Goal: Task Accomplishment & Management: Use online tool/utility

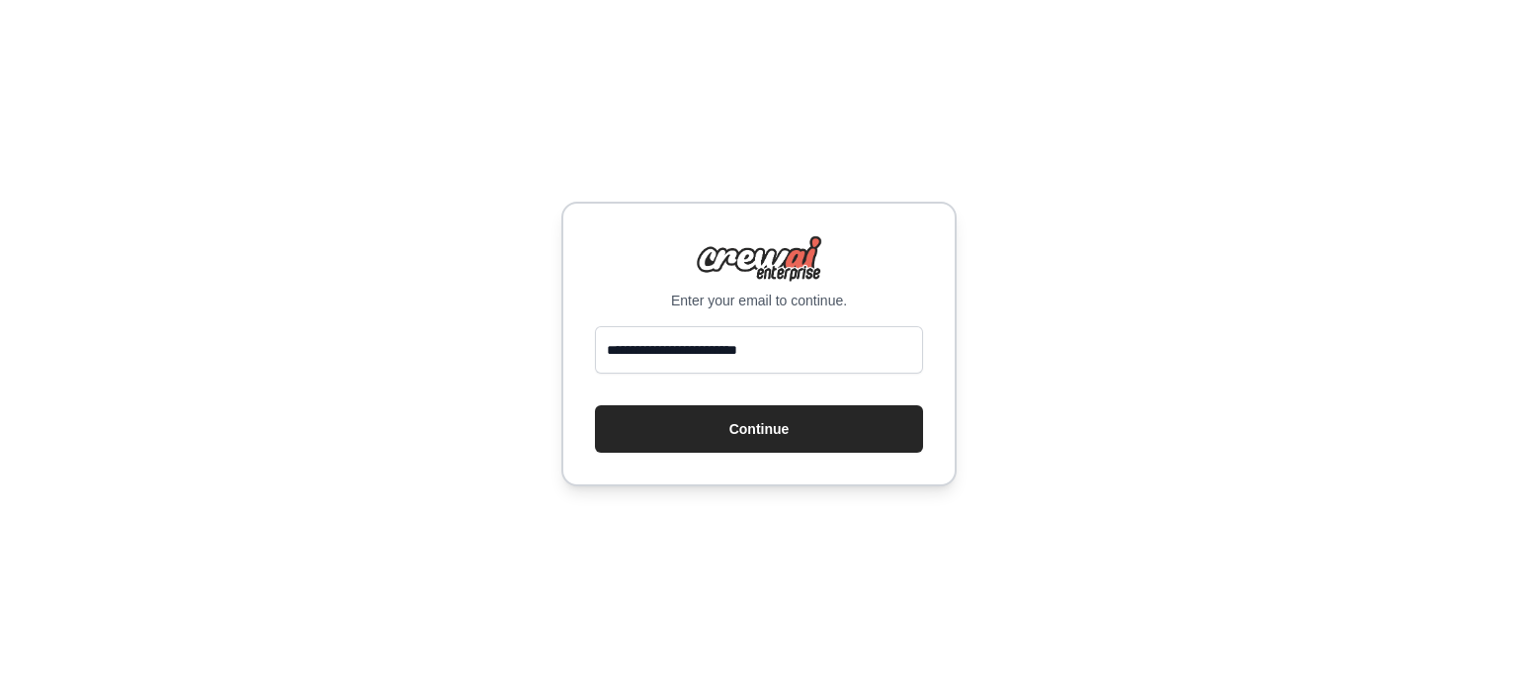
click at [780, 417] on button "Continue" at bounding box center [759, 428] width 328 height 47
drag, startPoint x: 0, startPoint y: 0, endPoint x: 780, endPoint y: 417, distance: 884.5
click at [780, 417] on button "Continue" at bounding box center [759, 428] width 328 height 47
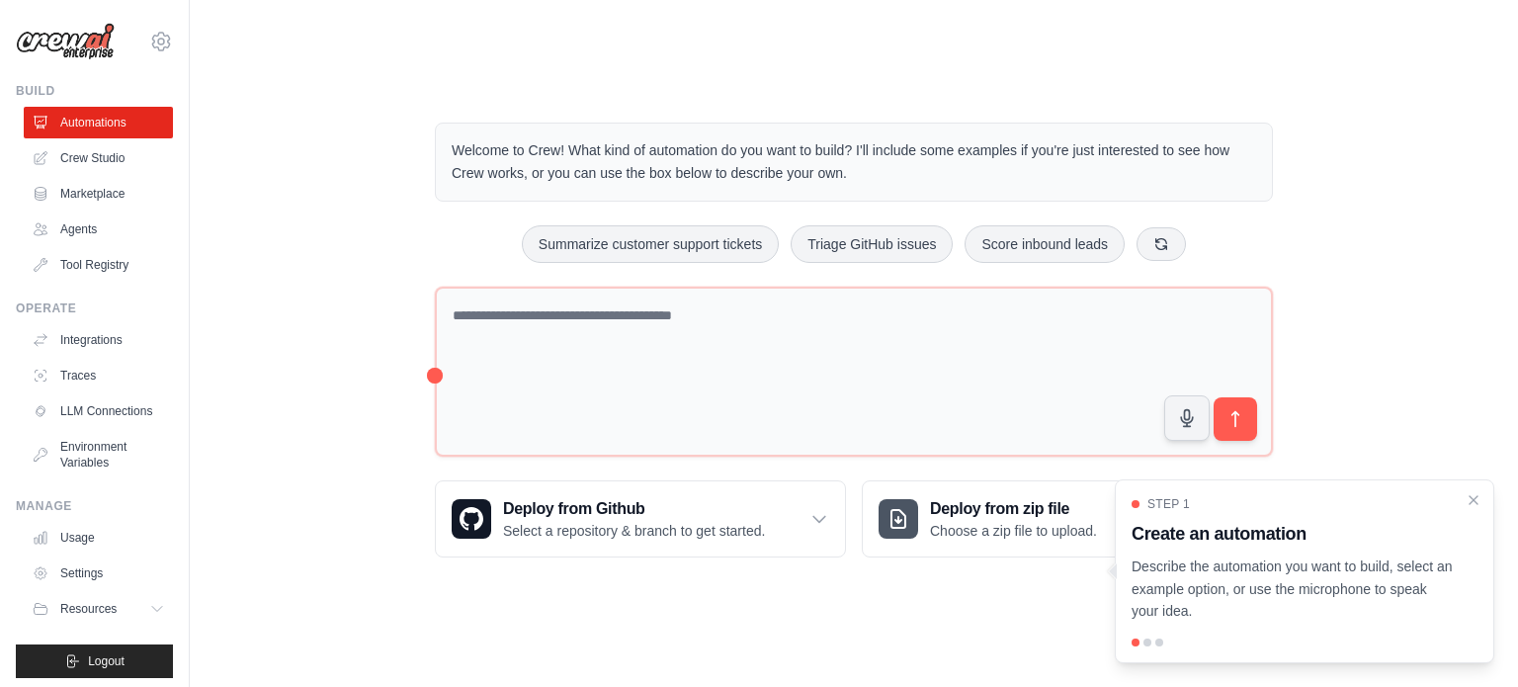
click at [1278, 585] on p "Describe the automation you want to build, select an example option, or use the…" at bounding box center [1293, 589] width 322 height 67
click at [1144, 643] on div at bounding box center [1148, 643] width 8 height 8
click at [1479, 497] on icon "Close walkthrough" at bounding box center [1474, 499] width 18 height 18
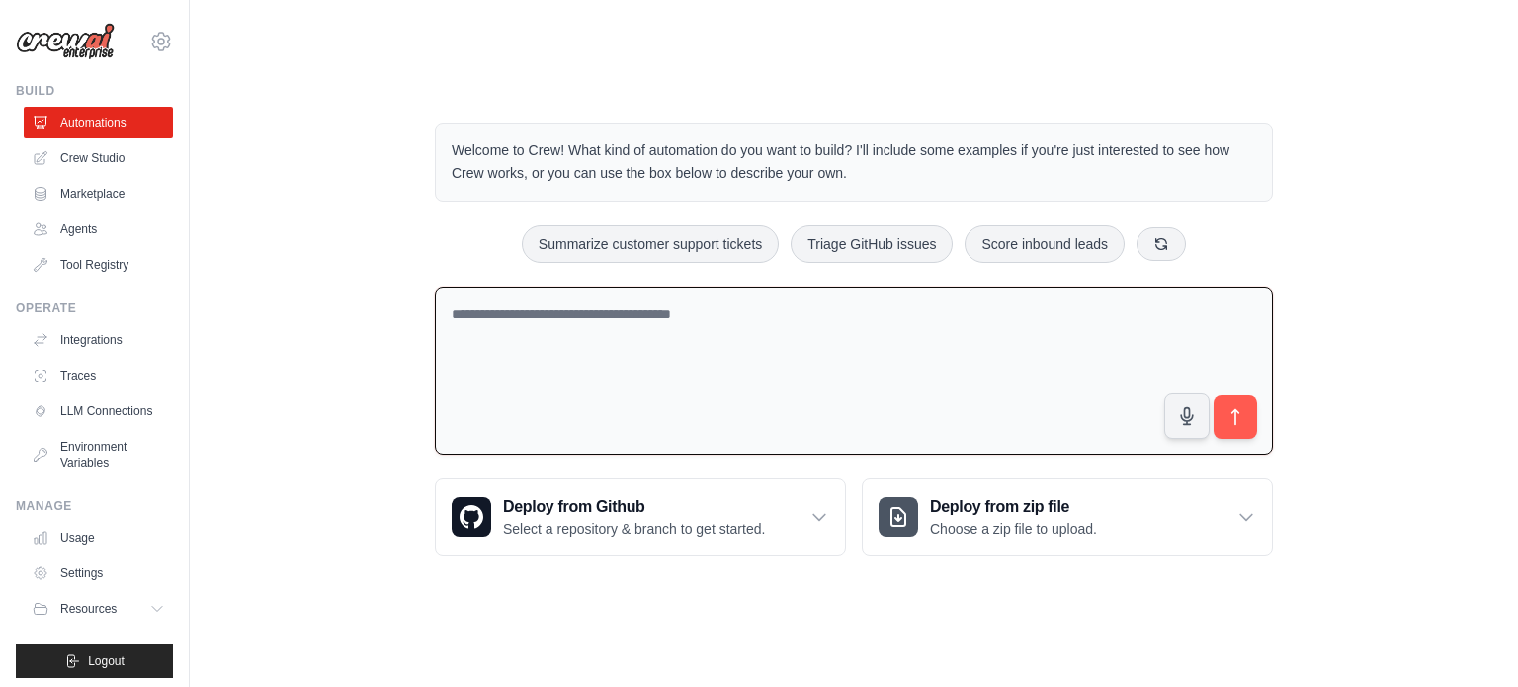
click at [637, 287] on textarea at bounding box center [854, 371] width 838 height 169
click at [750, 288] on textarea at bounding box center [854, 371] width 838 height 169
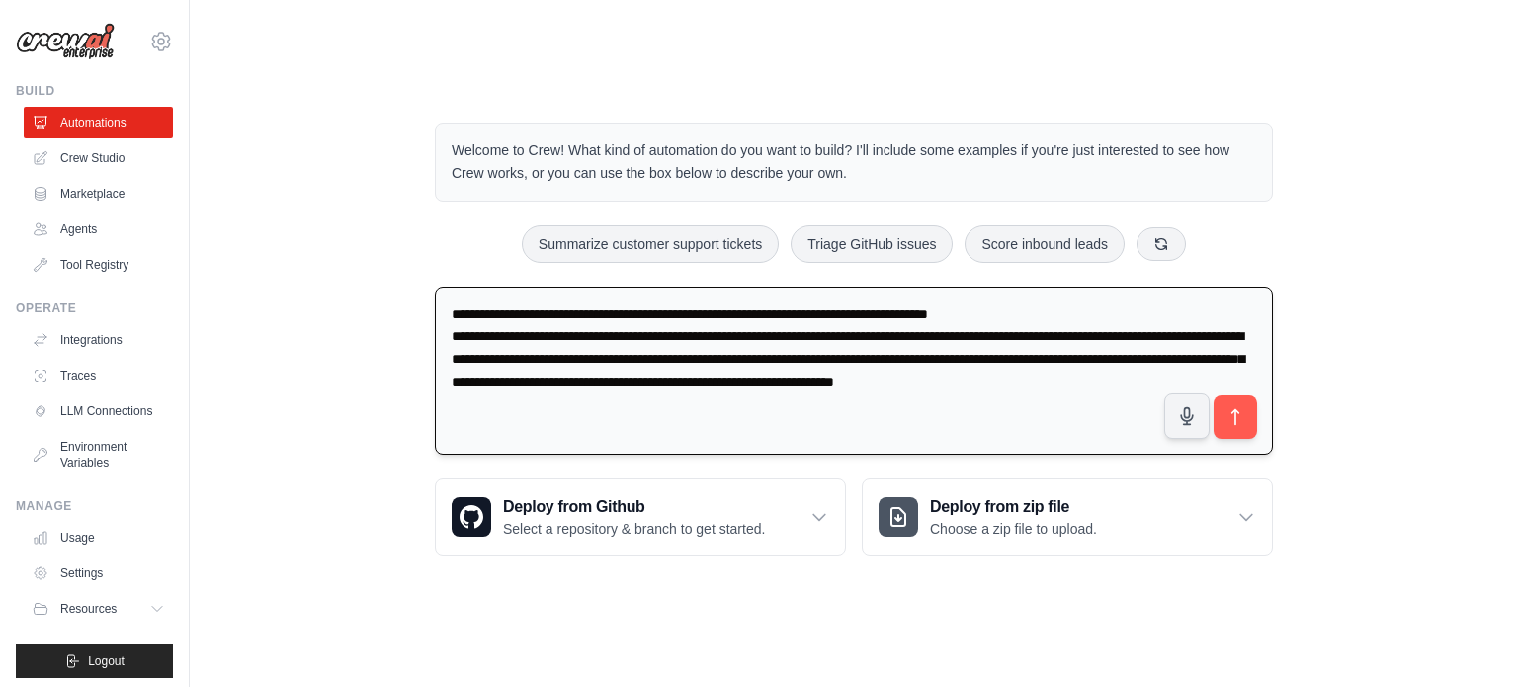
type textarea "**********"
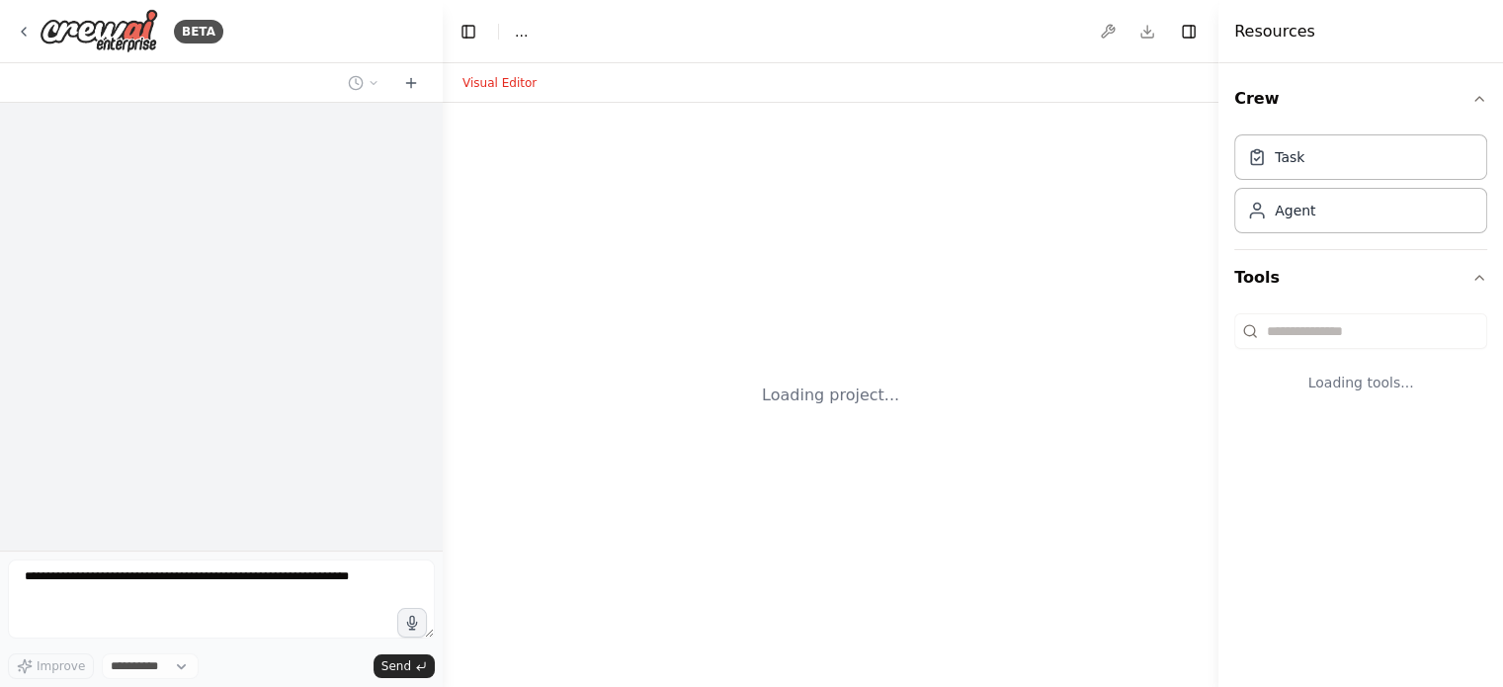
select select "****"
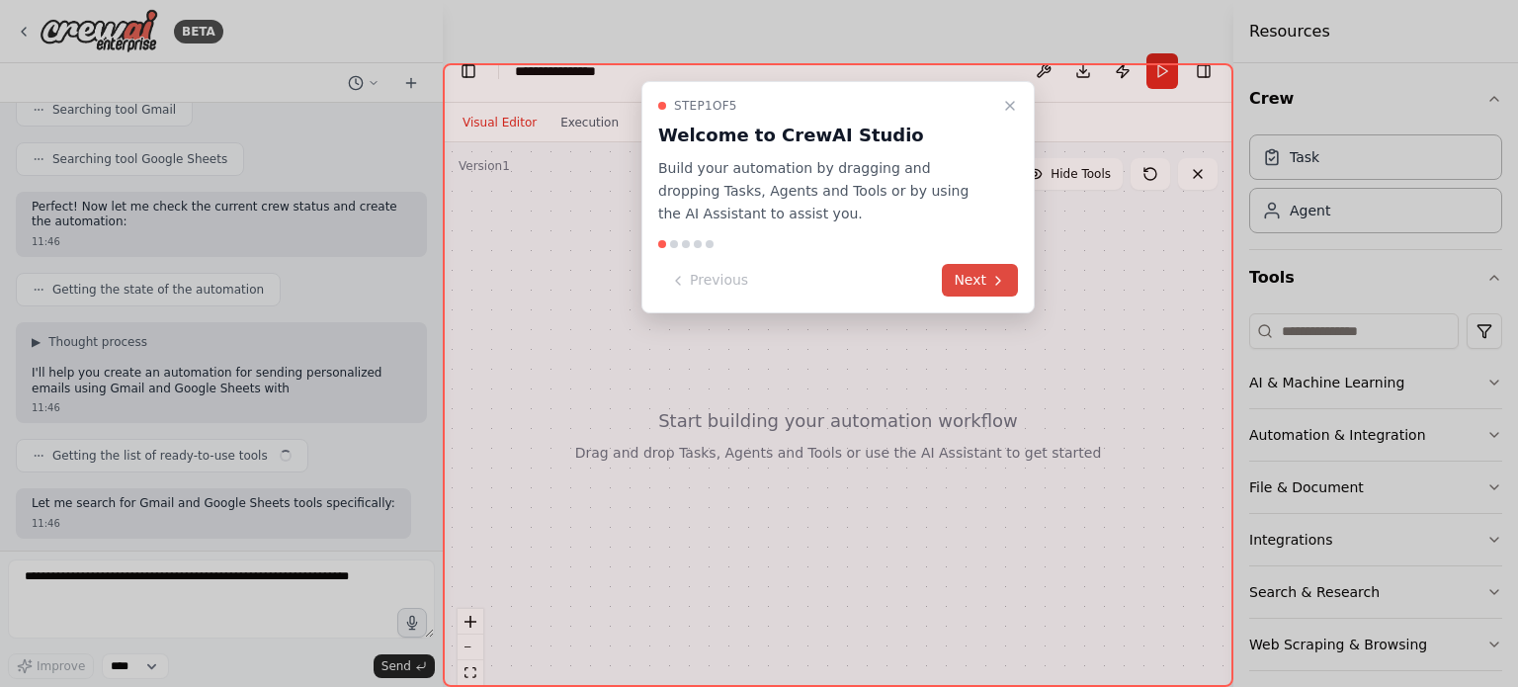
click at [996, 279] on icon at bounding box center [998, 281] width 16 height 16
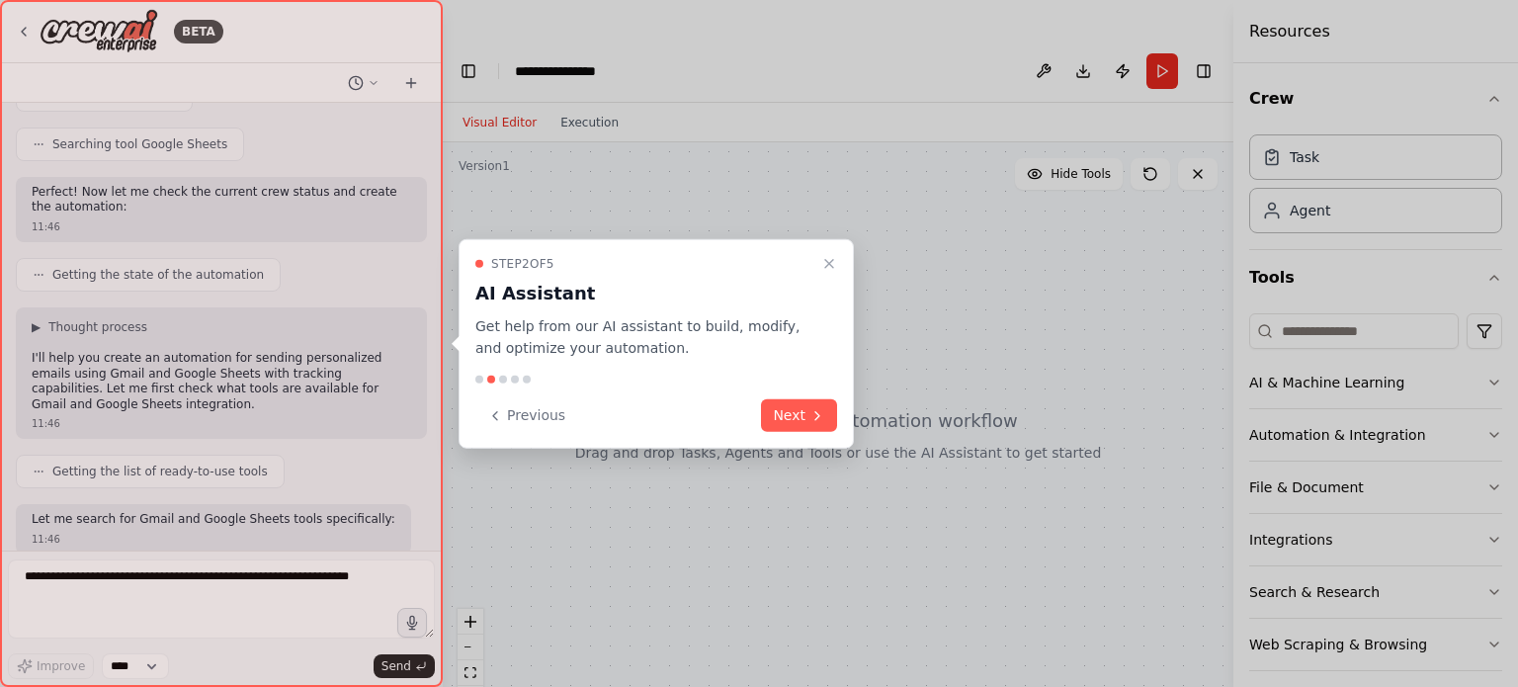
scroll to position [493, 0]
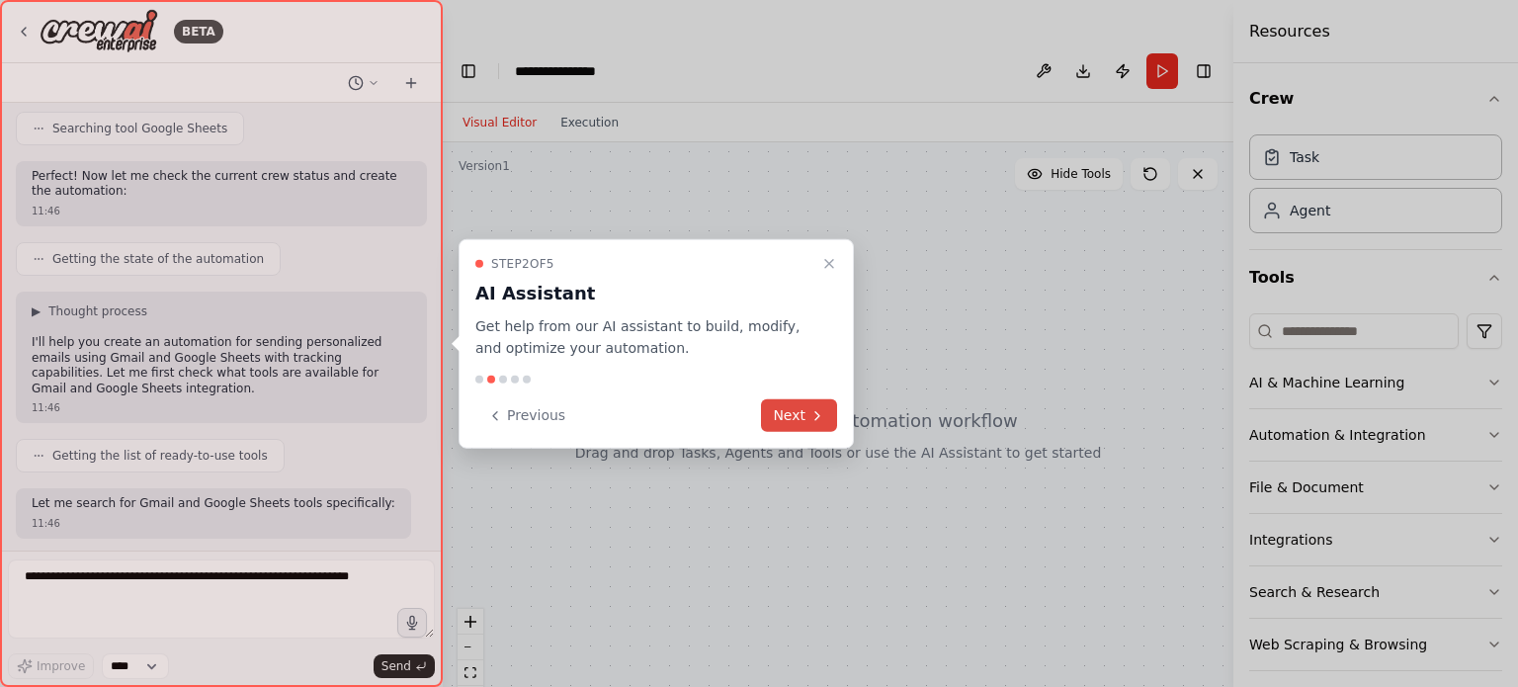
click at [807, 411] on button "Next" at bounding box center [799, 415] width 76 height 33
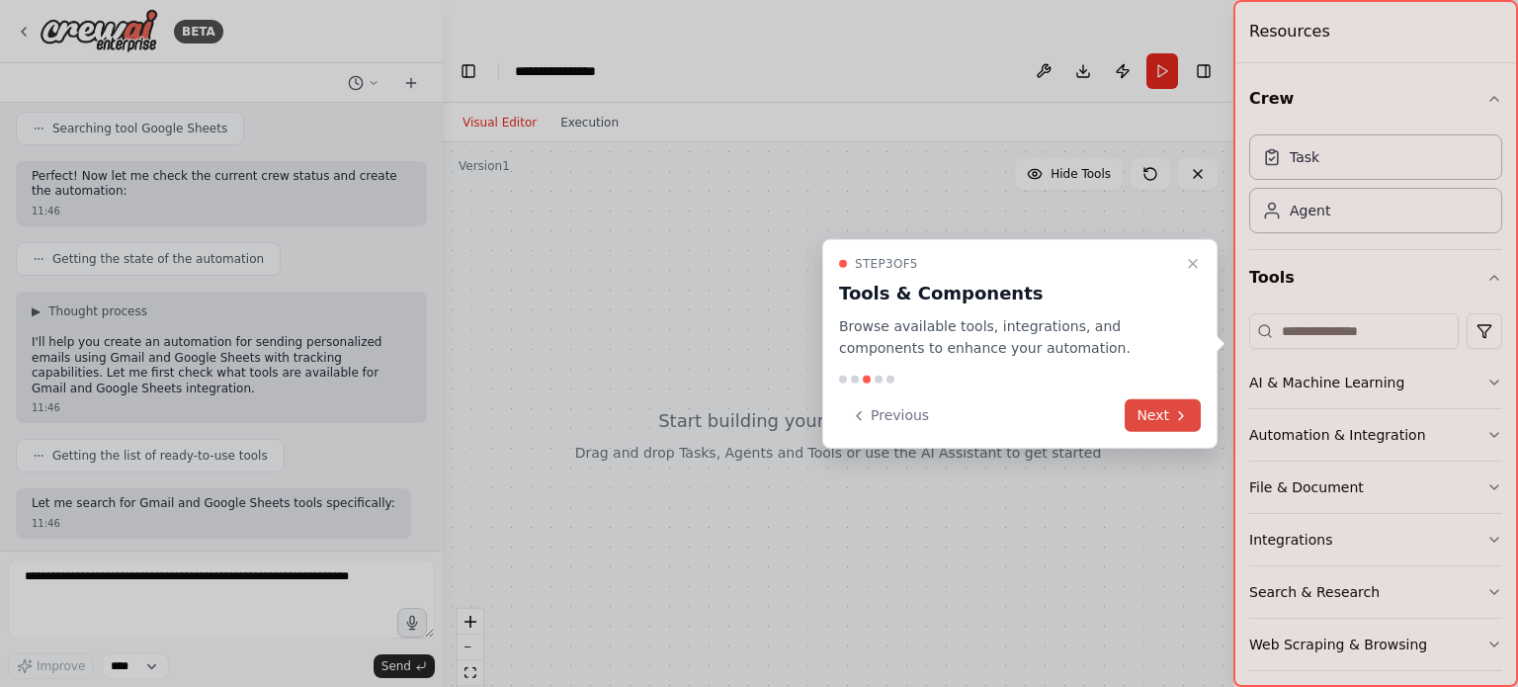
click at [1170, 426] on button "Next" at bounding box center [1163, 415] width 76 height 33
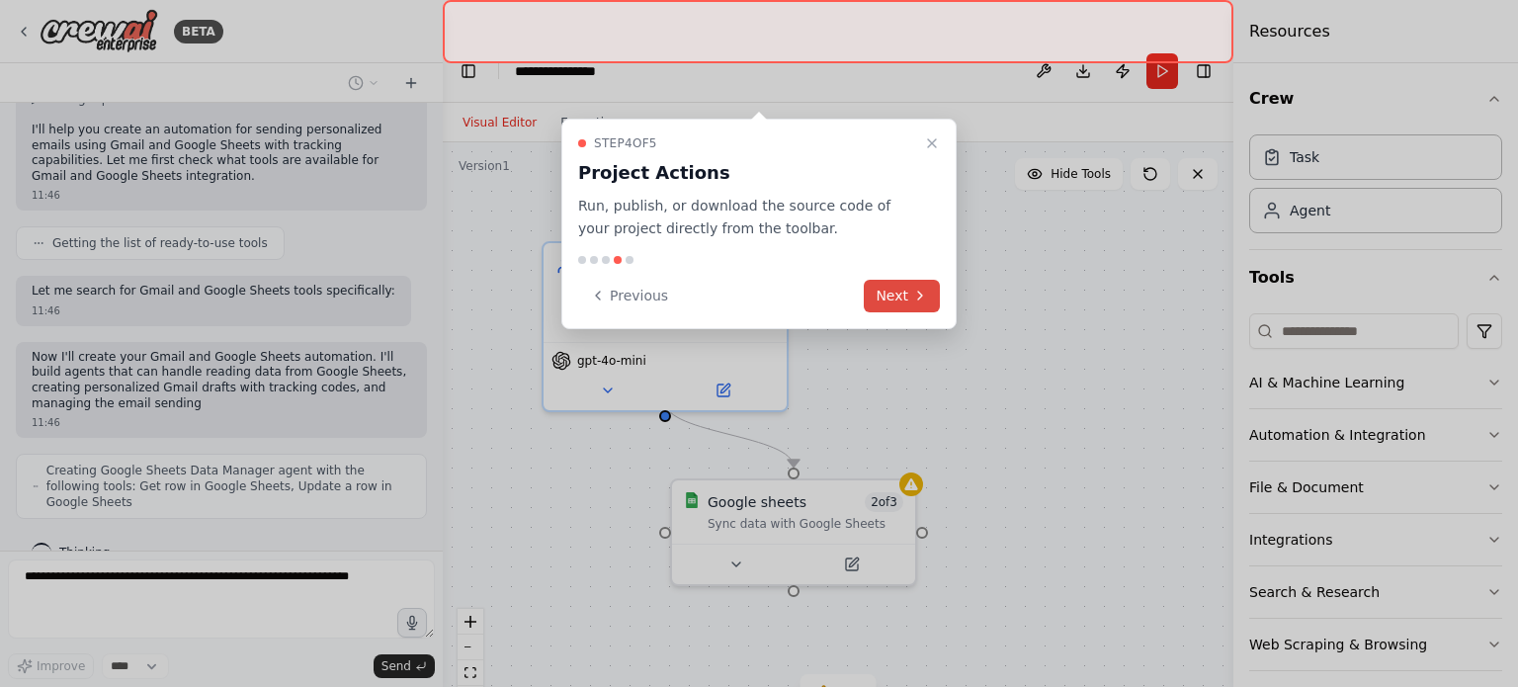
scroll to position [721, 0]
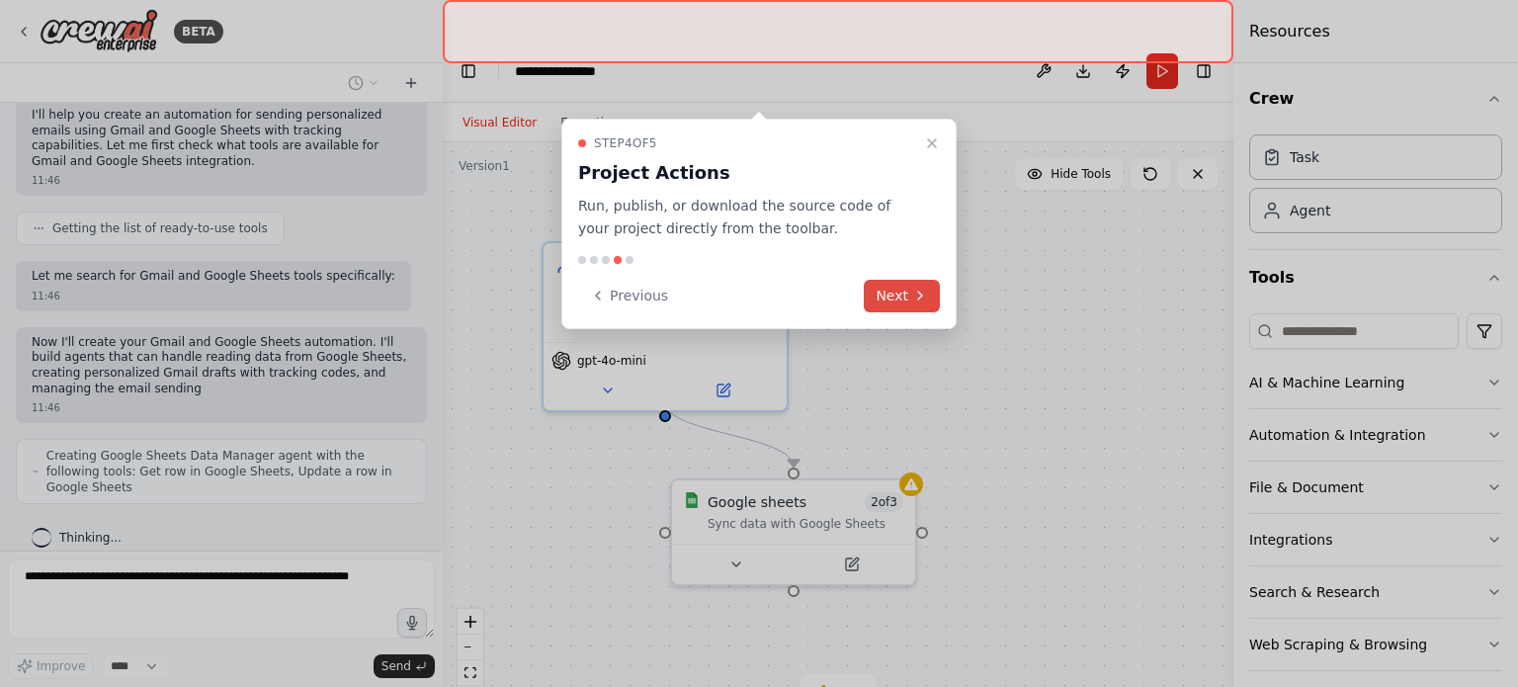
click at [908, 280] on button "Next" at bounding box center [902, 296] width 76 height 33
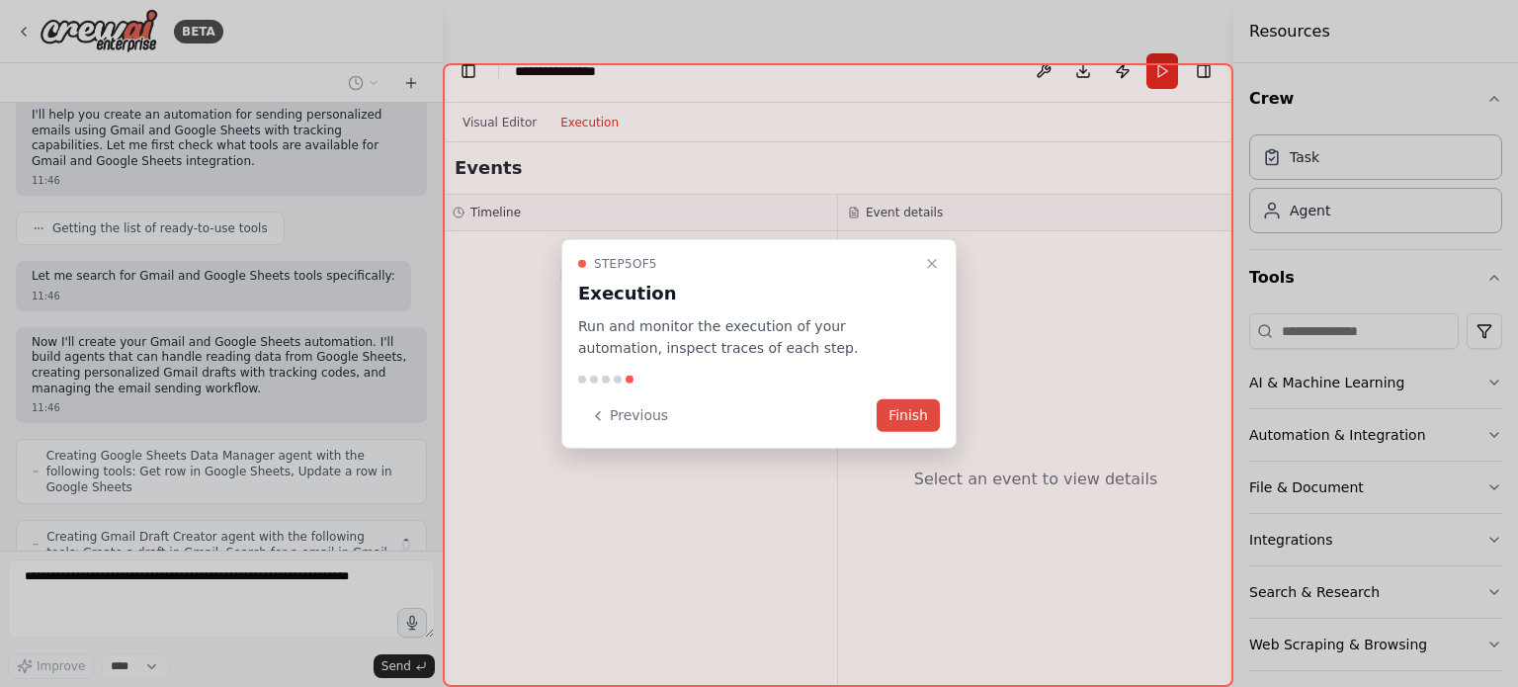
scroll to position [786, 0]
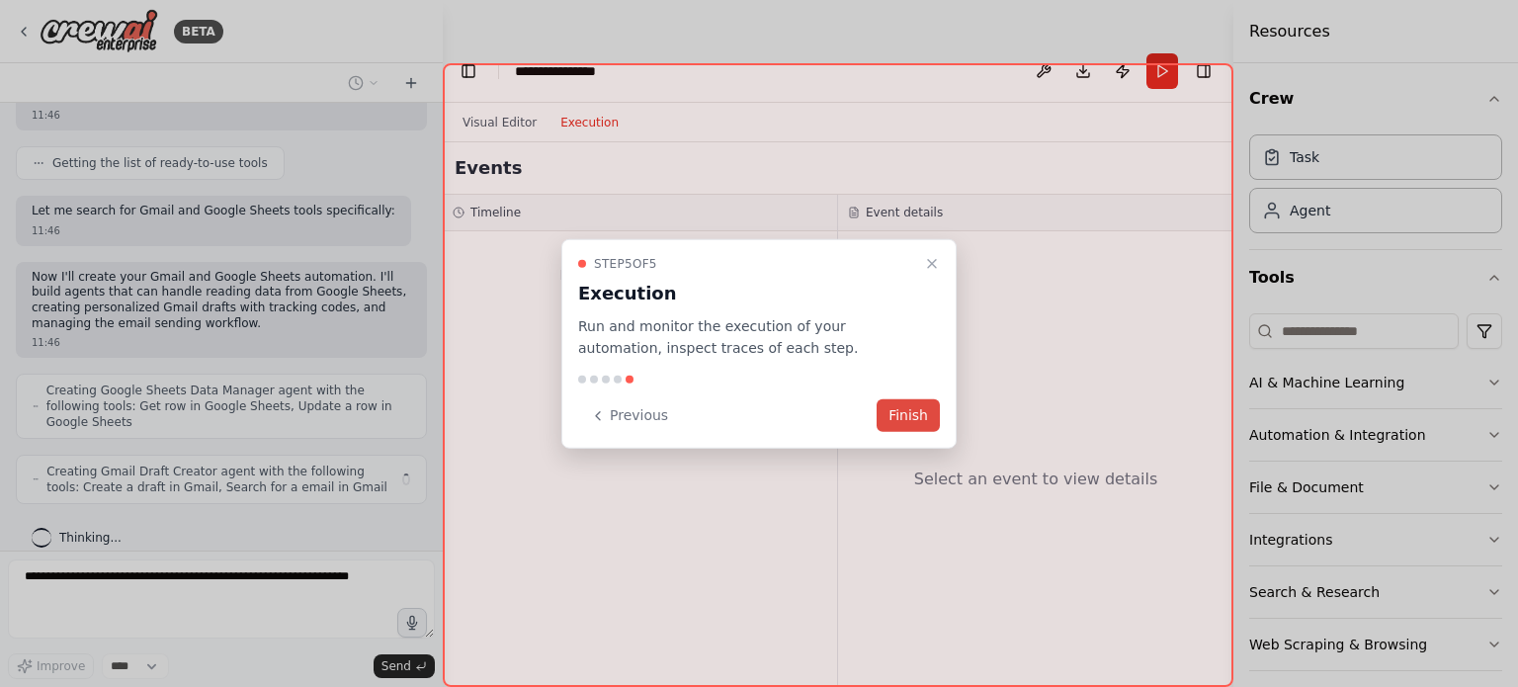
click at [924, 415] on button "Finish" at bounding box center [908, 415] width 63 height 33
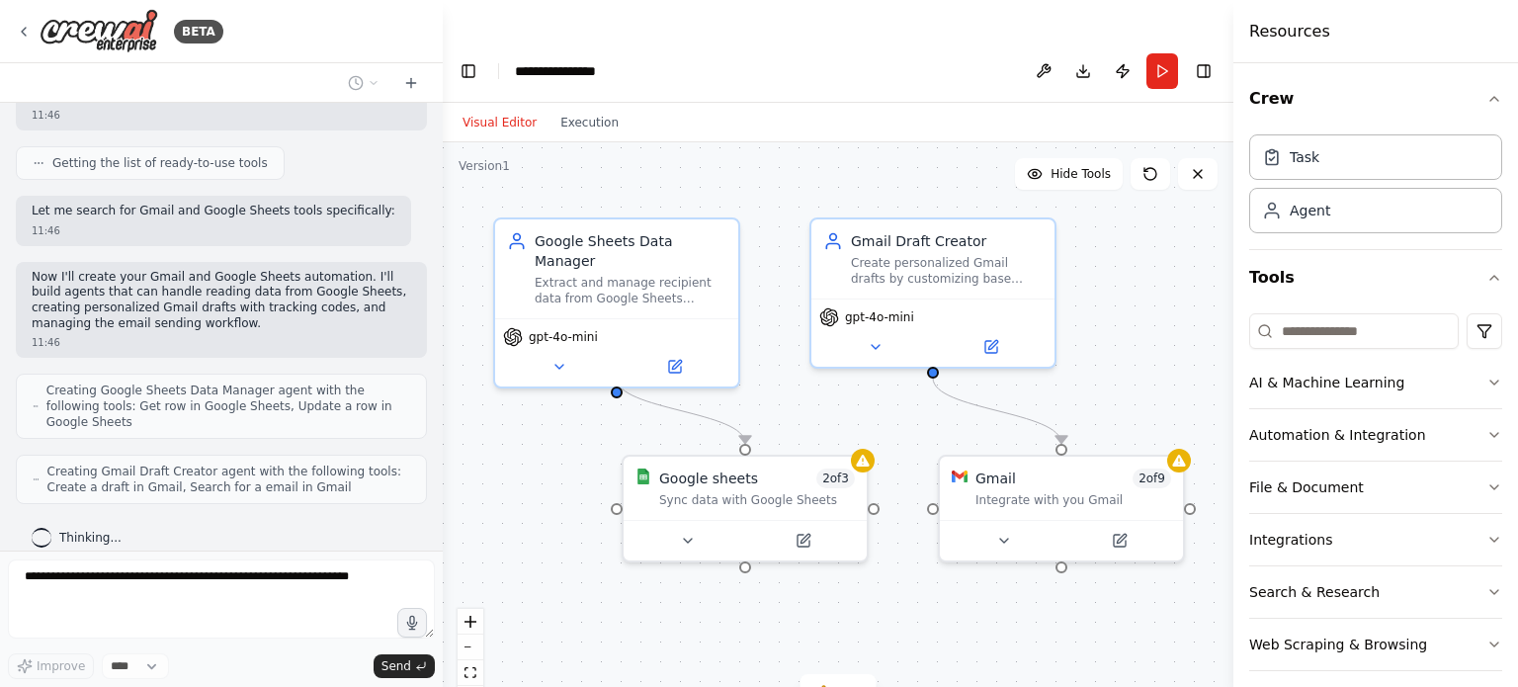
drag, startPoint x: 961, startPoint y: 406, endPoint x: 925, endPoint y: 379, distance: 45.1
click at [925, 379] on div ".deletable-edge-delete-btn { width: 20px; height: 20px; border: 0px solid #ffff…" at bounding box center [838, 434] width 791 height 584
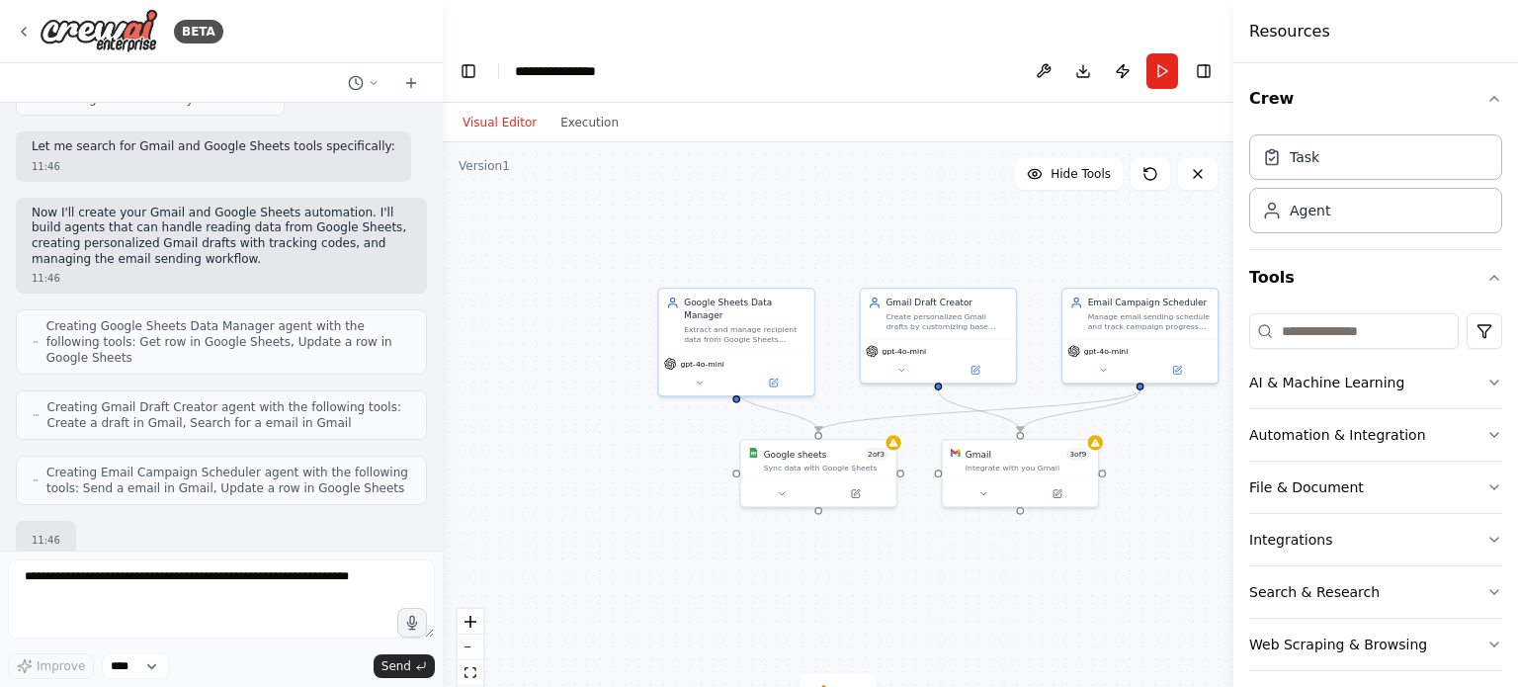
scroll to position [966, 0]
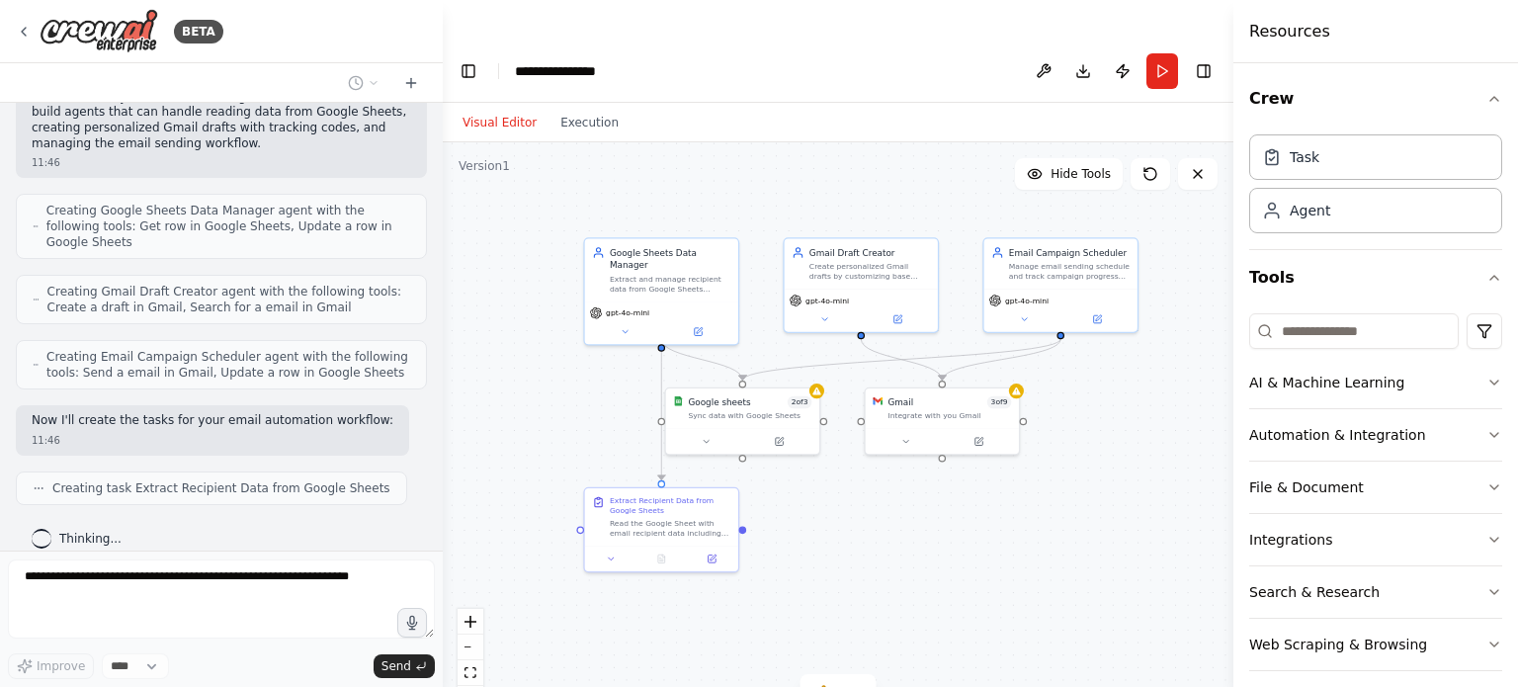
drag, startPoint x: 1129, startPoint y: 489, endPoint x: 1052, endPoint y: 438, distance: 92.7
click at [1052, 438] on div ".deletable-edge-delete-btn { width: 20px; height: 20px; border: 0px solid #ffff…" at bounding box center [838, 434] width 791 height 584
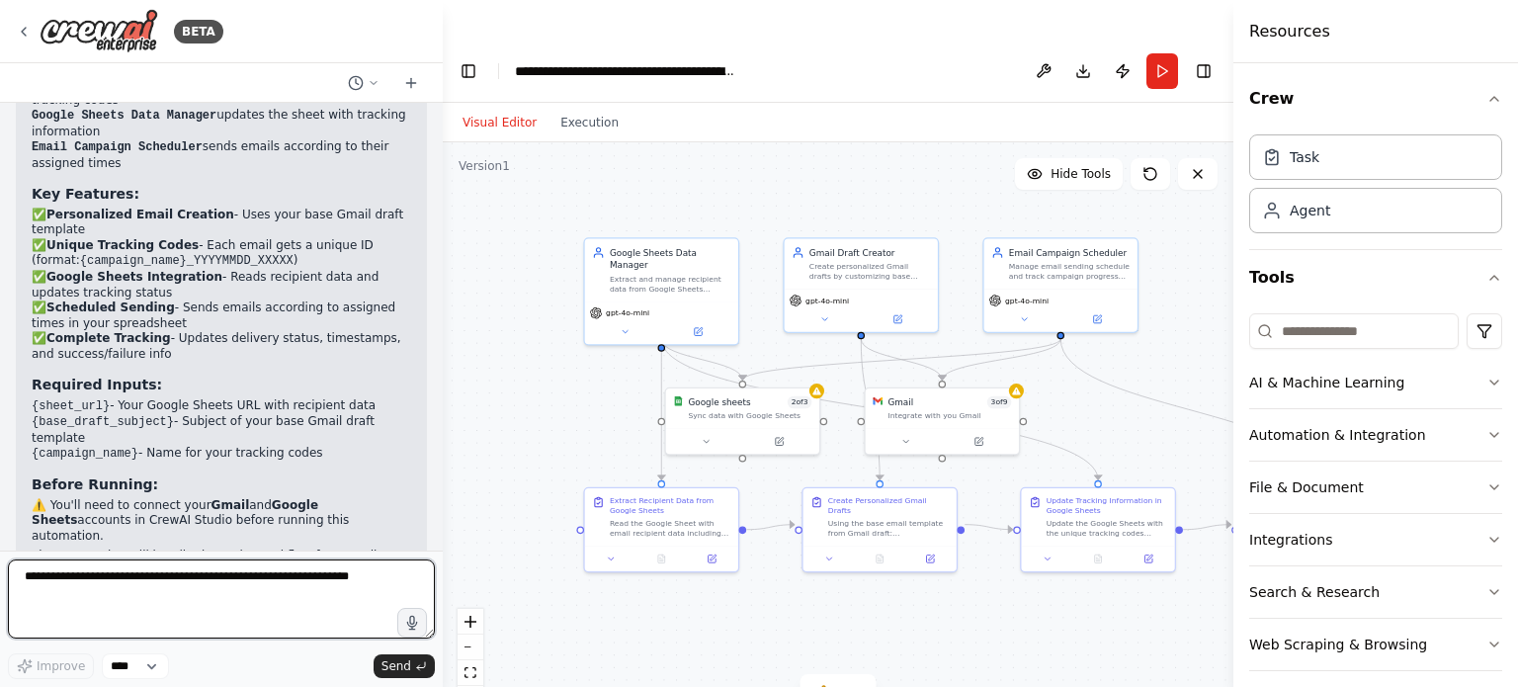
scroll to position [1895, 0]
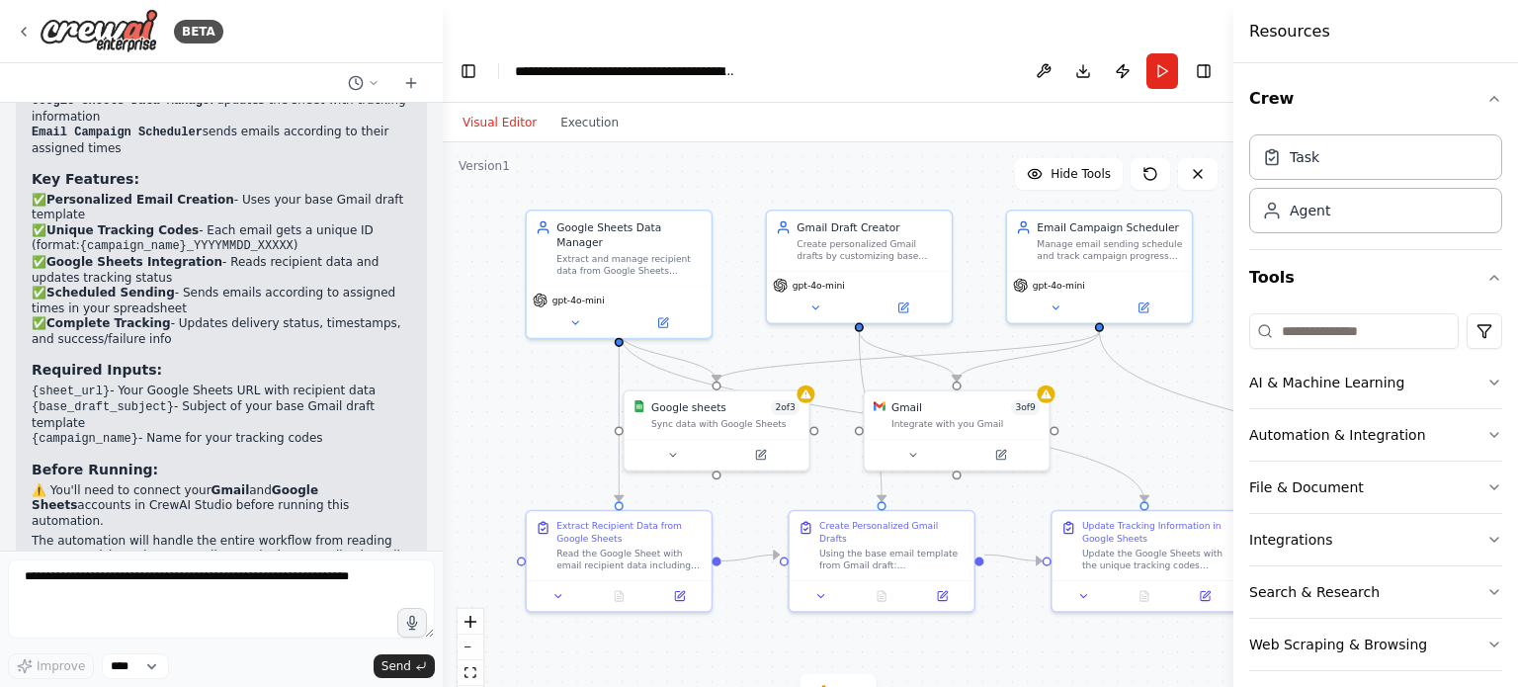
drag, startPoint x: 1119, startPoint y: 353, endPoint x: 1112, endPoint y: 366, distance: 14.6
click at [1112, 366] on div ".deletable-edge-delete-btn { width: 20px; height: 20px; border: 0px solid #ffff…" at bounding box center [838, 434] width 791 height 584
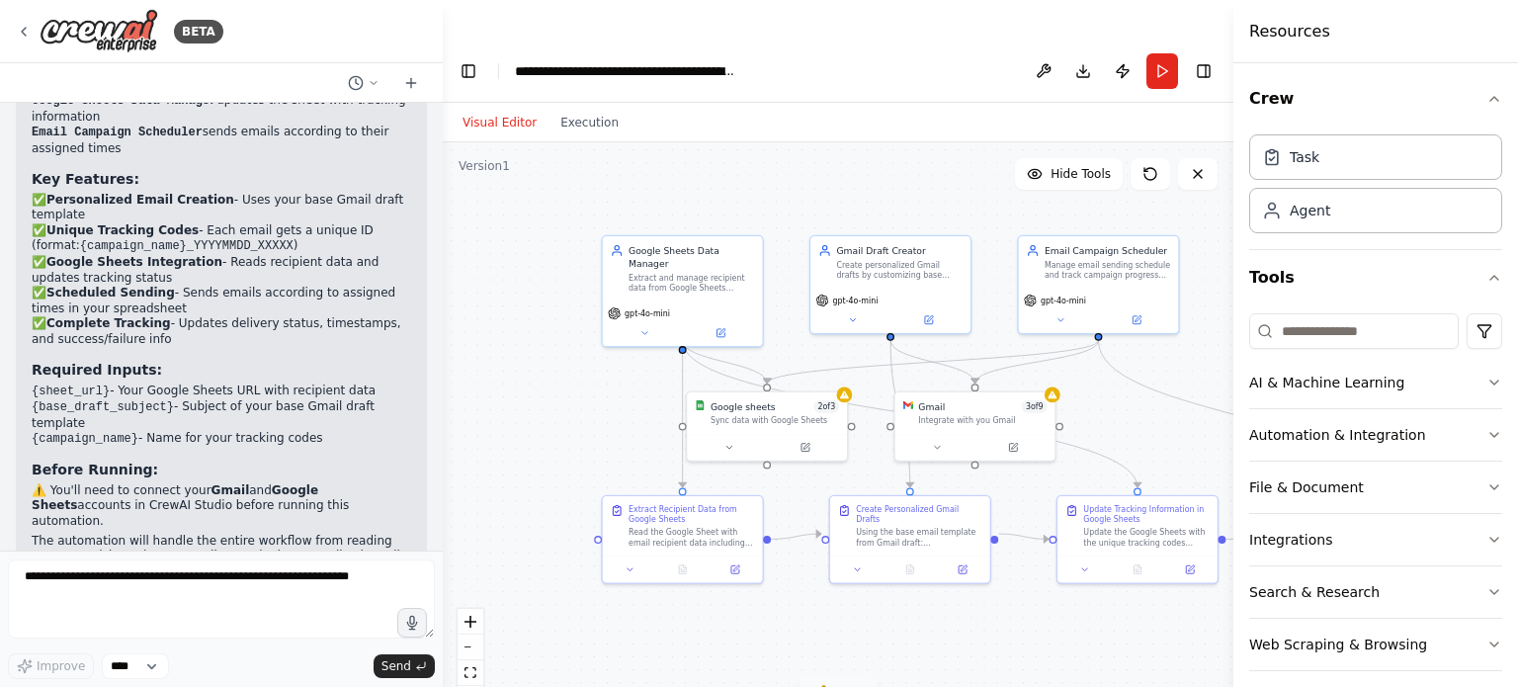
click at [851, 684] on icon at bounding box center [852, 692] width 16 height 16
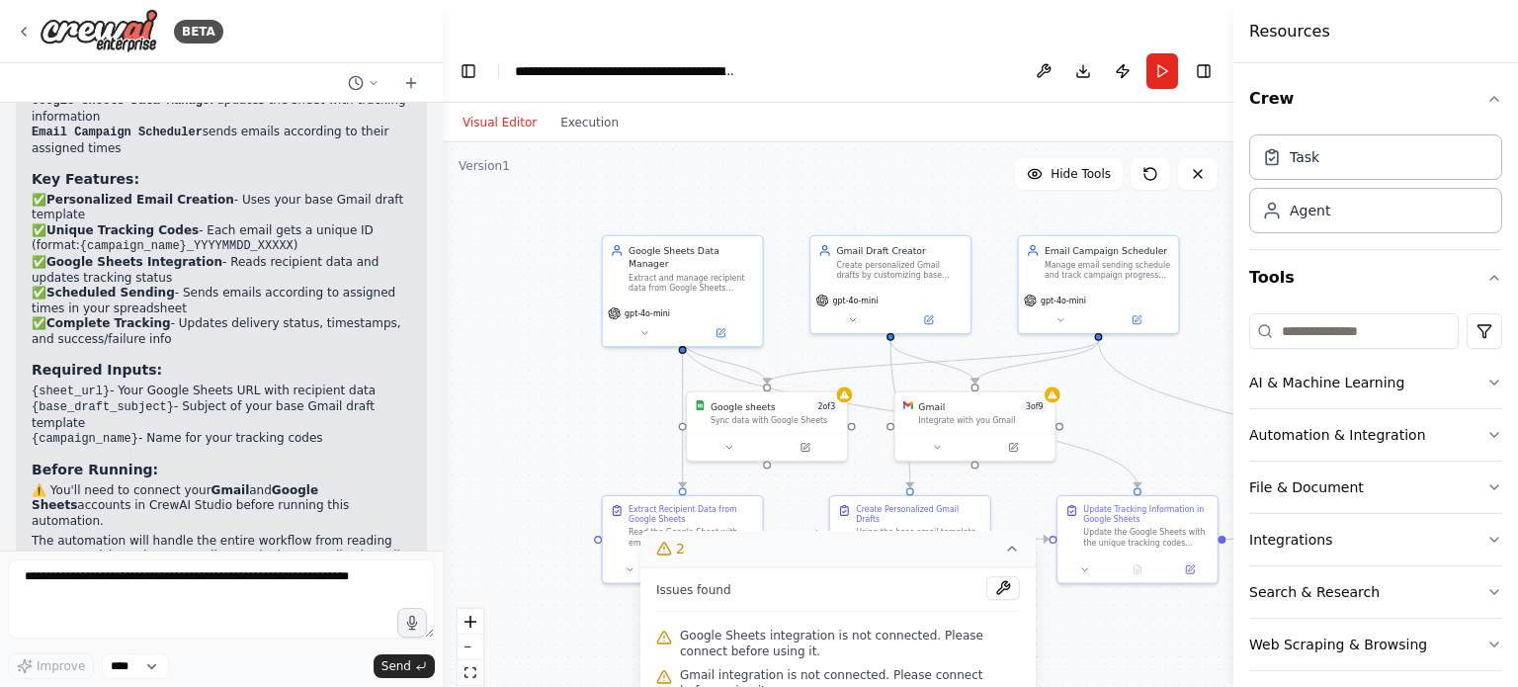
click at [1048, 591] on div ".deletable-edge-delete-btn { width: 20px; height: 20px; border: 0px solid #ffff…" at bounding box center [838, 434] width 791 height 584
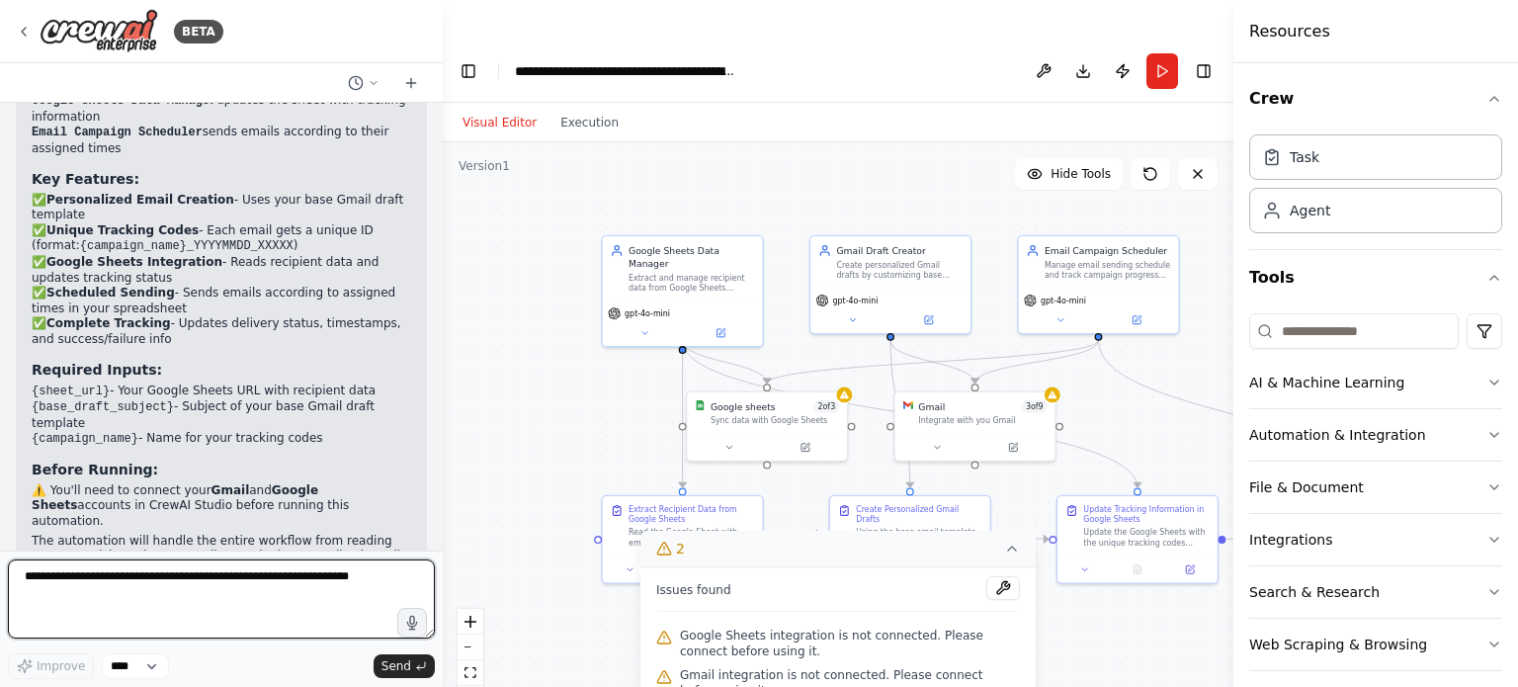
click at [297, 579] on textarea at bounding box center [221, 598] width 427 height 79
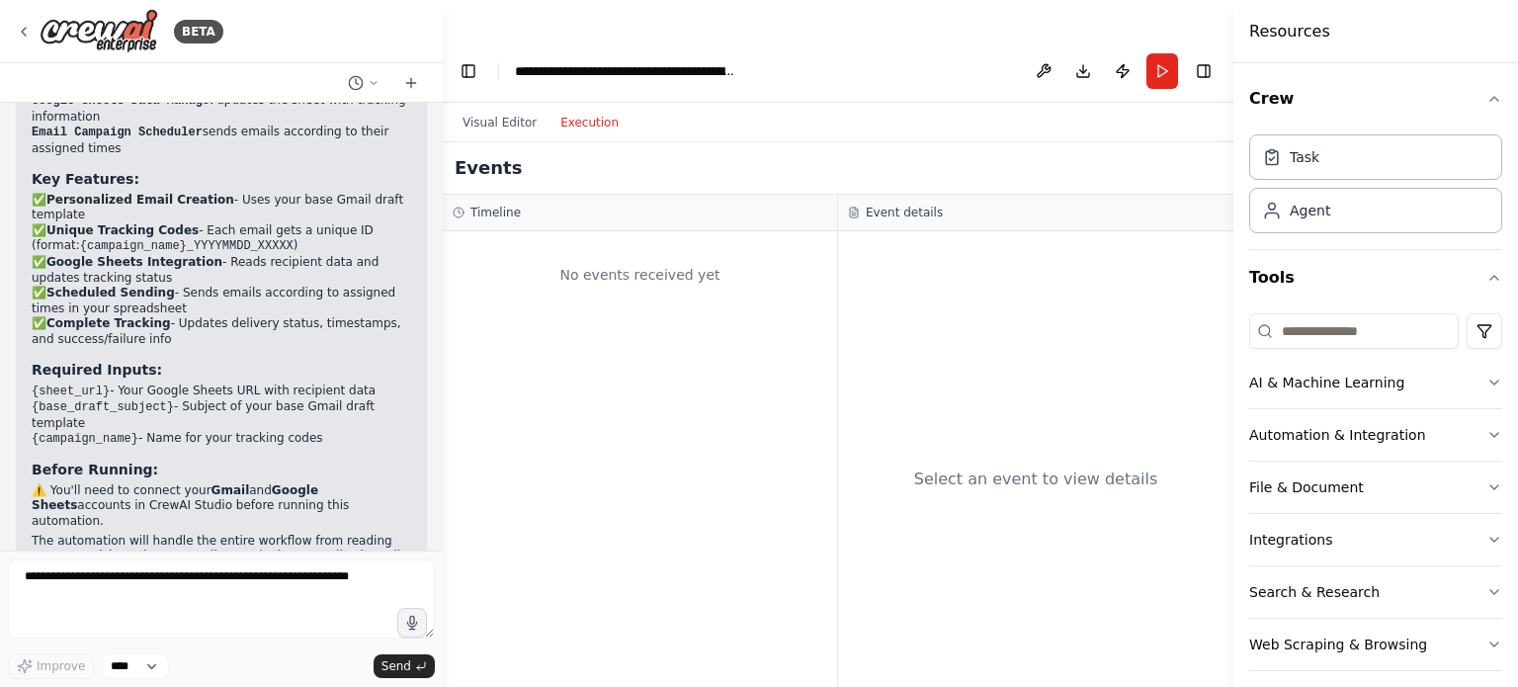
click at [581, 111] on button "Execution" at bounding box center [590, 123] width 82 height 24
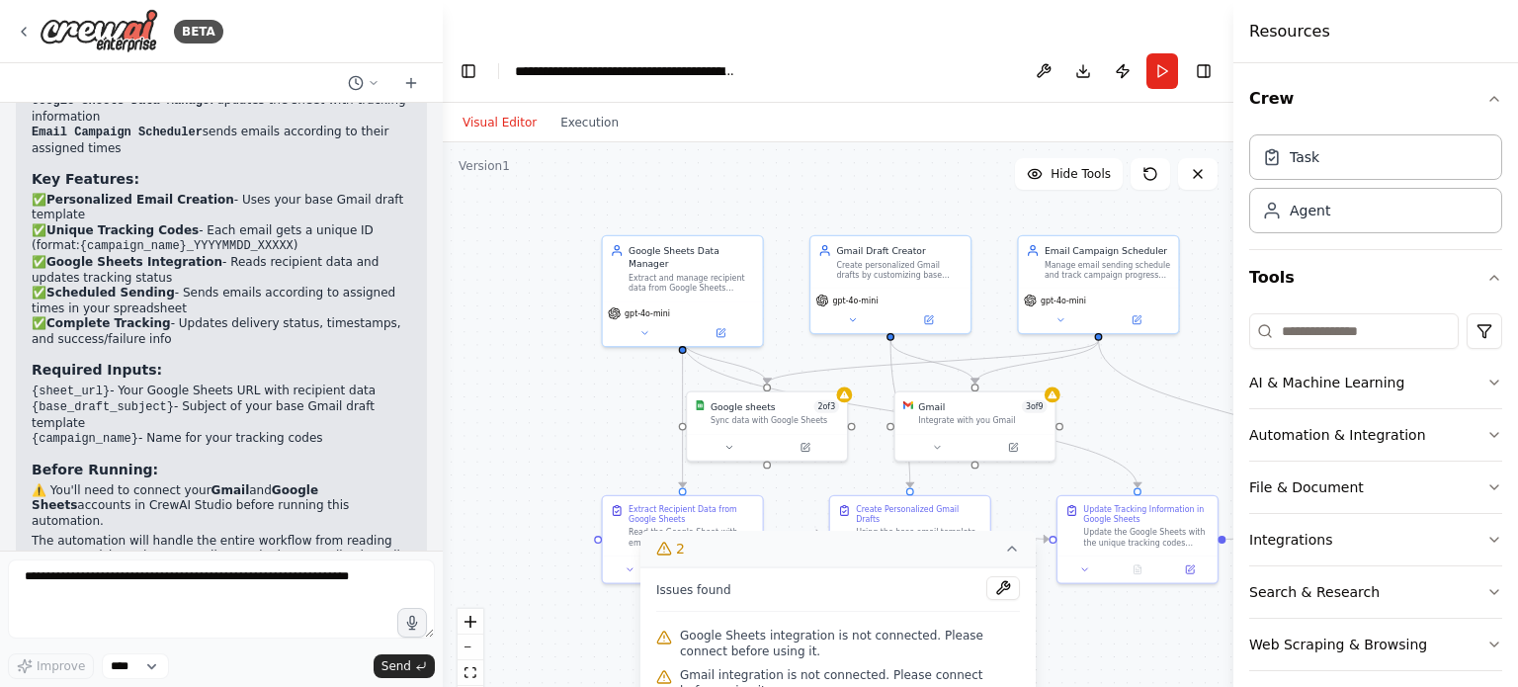
click at [512, 111] on button "Visual Editor" at bounding box center [500, 123] width 98 height 24
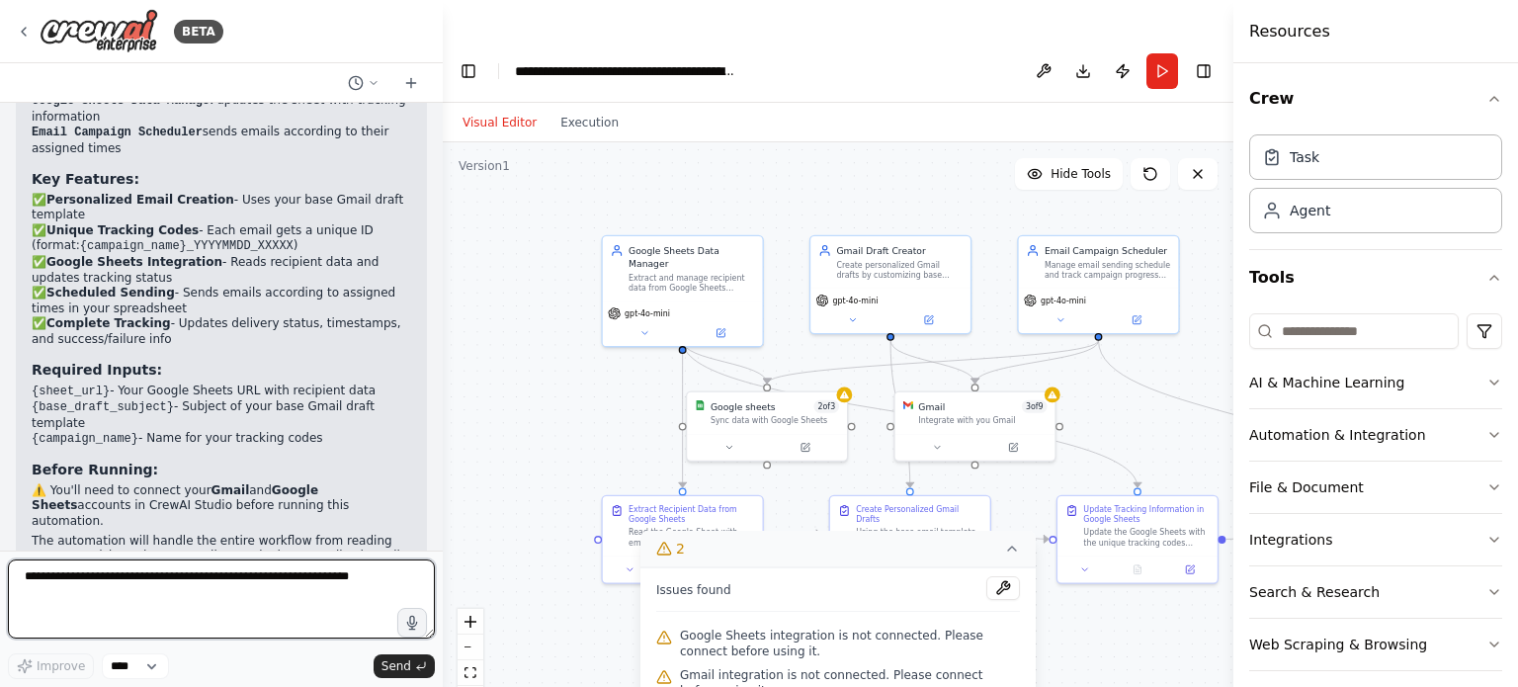
click at [211, 577] on textarea at bounding box center [221, 598] width 427 height 79
type textarea "**********"
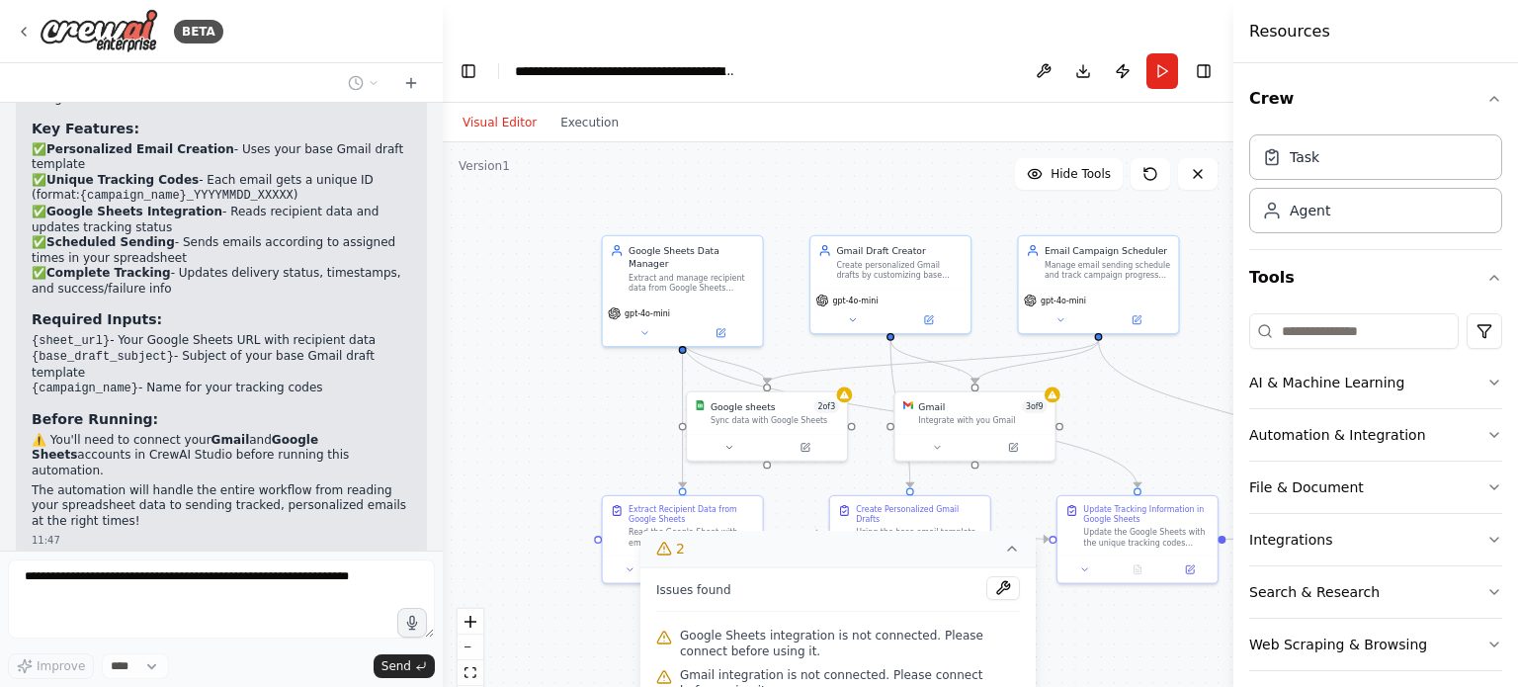
scroll to position [2013, 0]
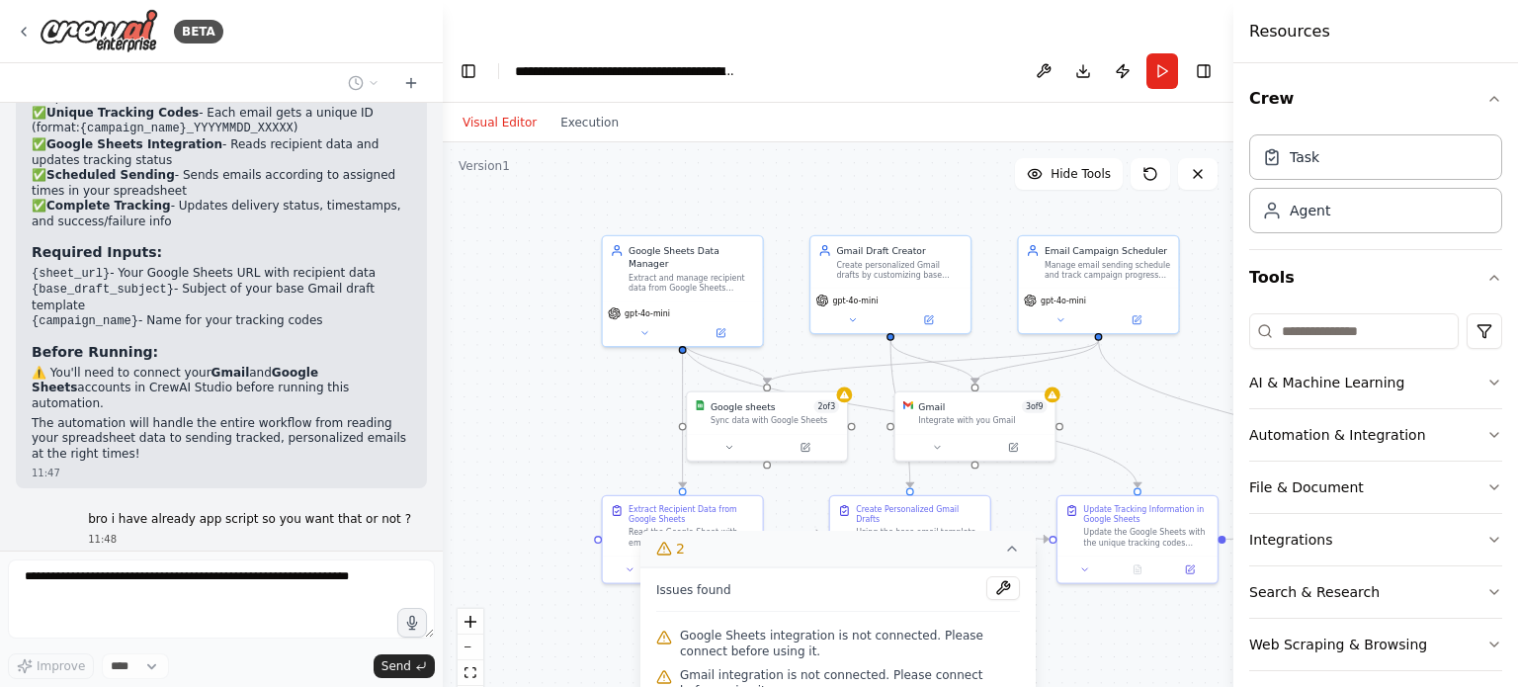
click at [1095, 620] on div ".deletable-edge-delete-btn { width: 20px; height: 20px; border: 0px solid #ffff…" at bounding box center [838, 434] width 791 height 584
click at [1017, 541] on icon at bounding box center [1012, 549] width 16 height 16
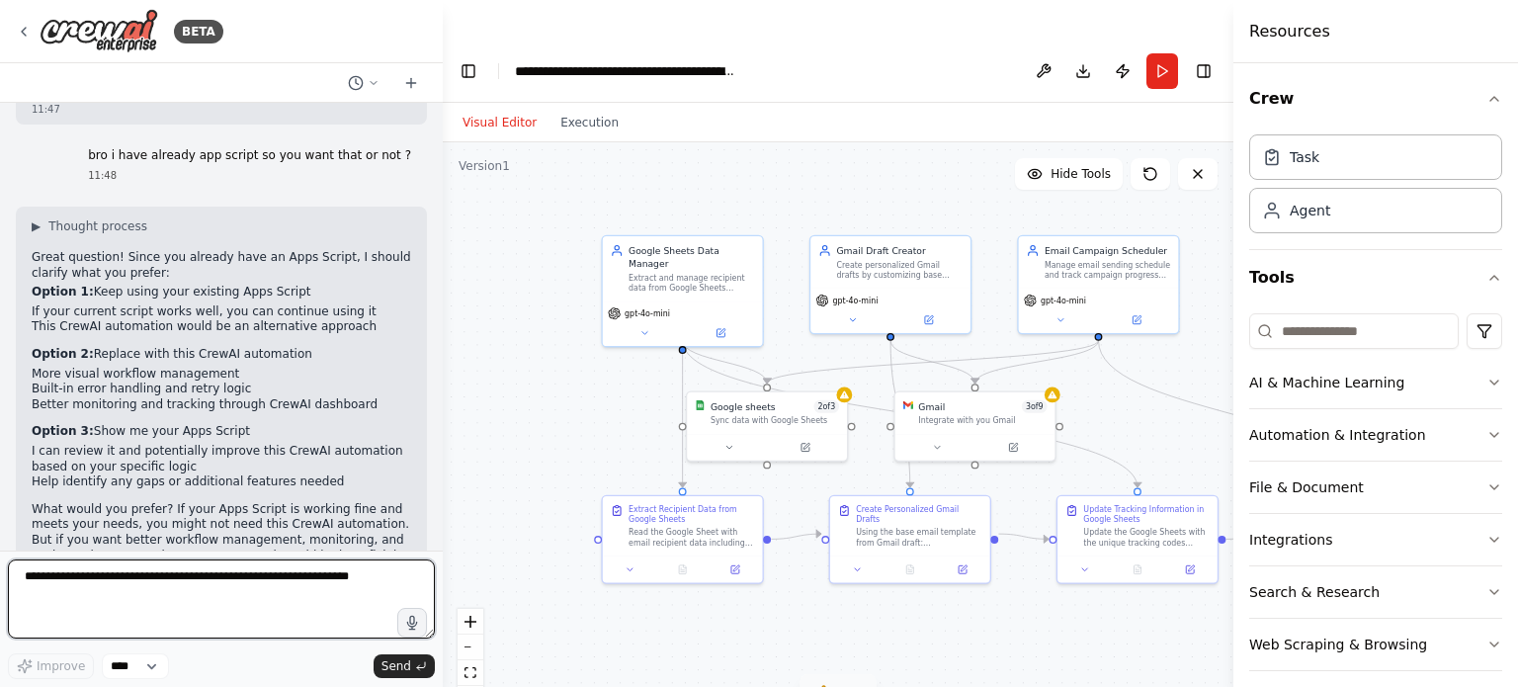
scroll to position [2396, 0]
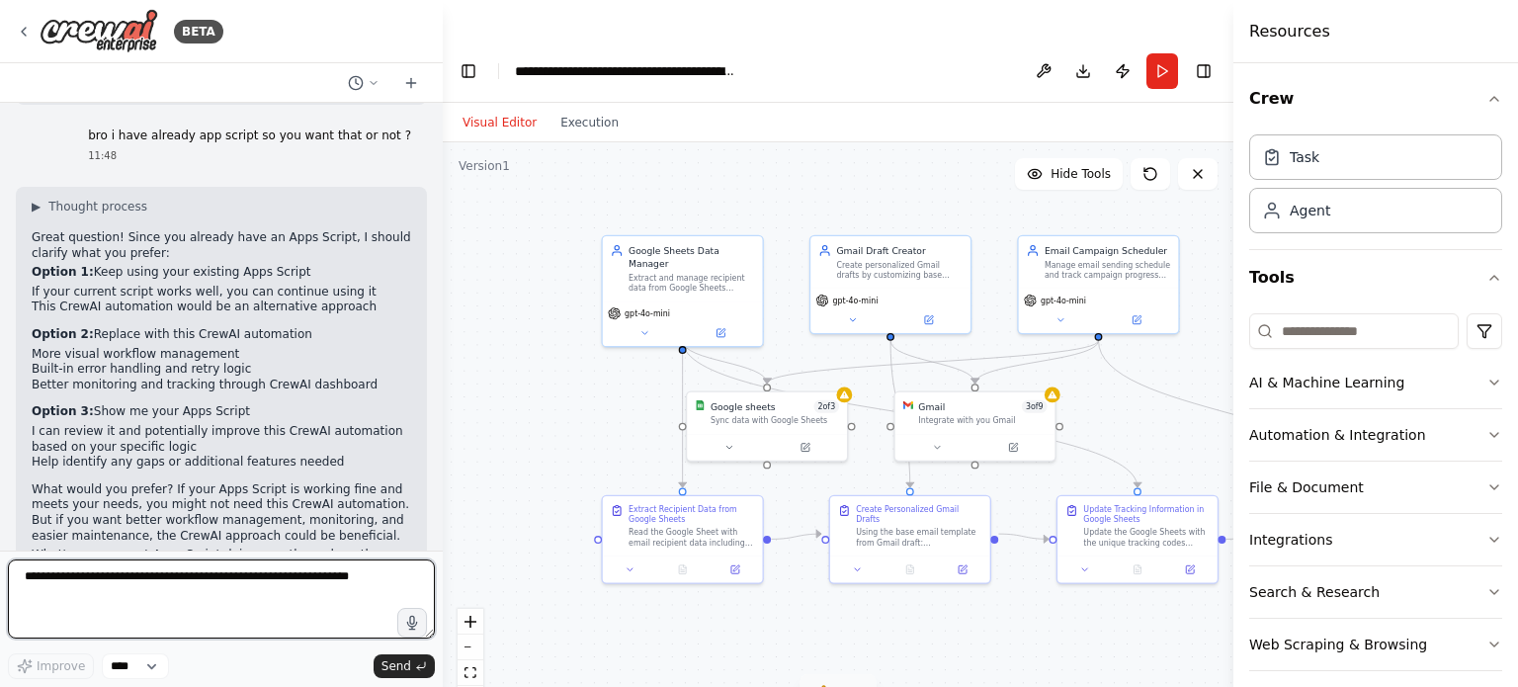
click at [283, 575] on textarea at bounding box center [221, 598] width 427 height 79
paste textarea "**********"
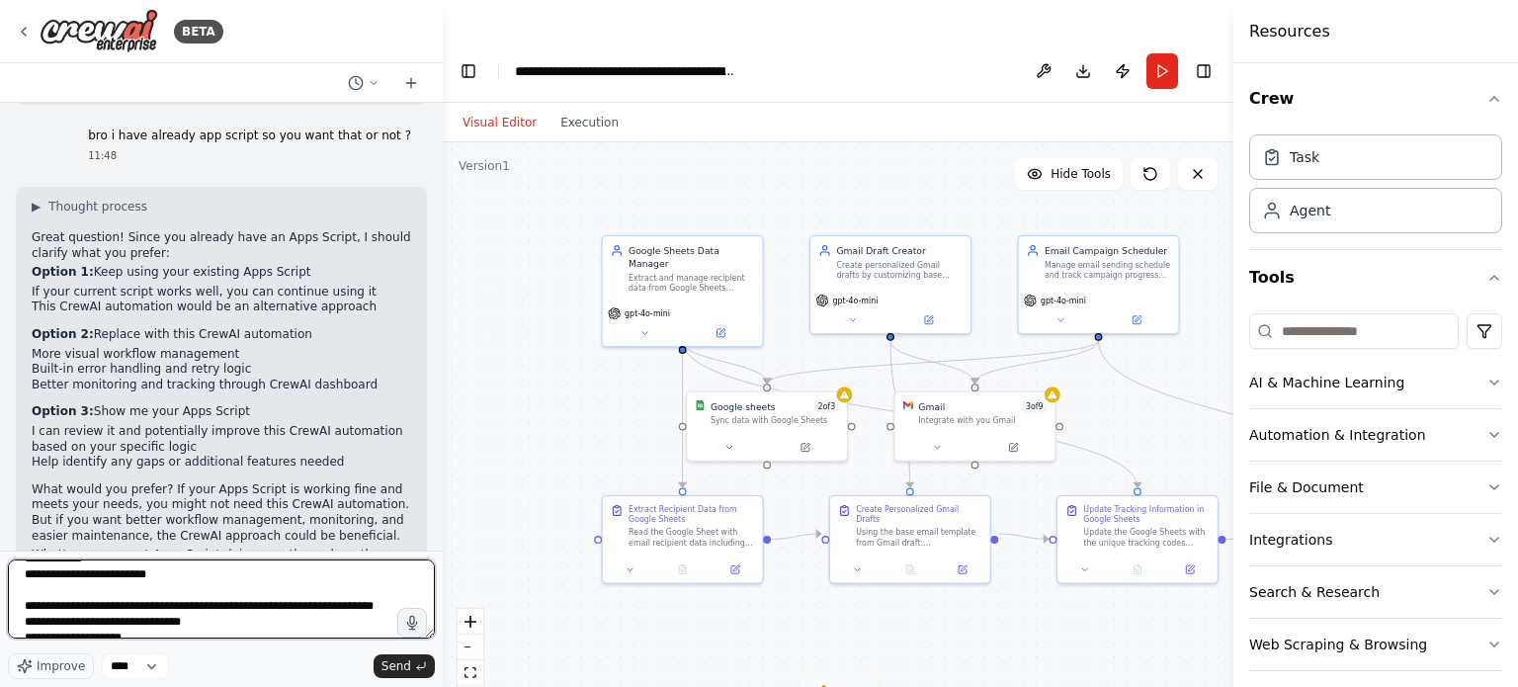
scroll to position [10296, 0]
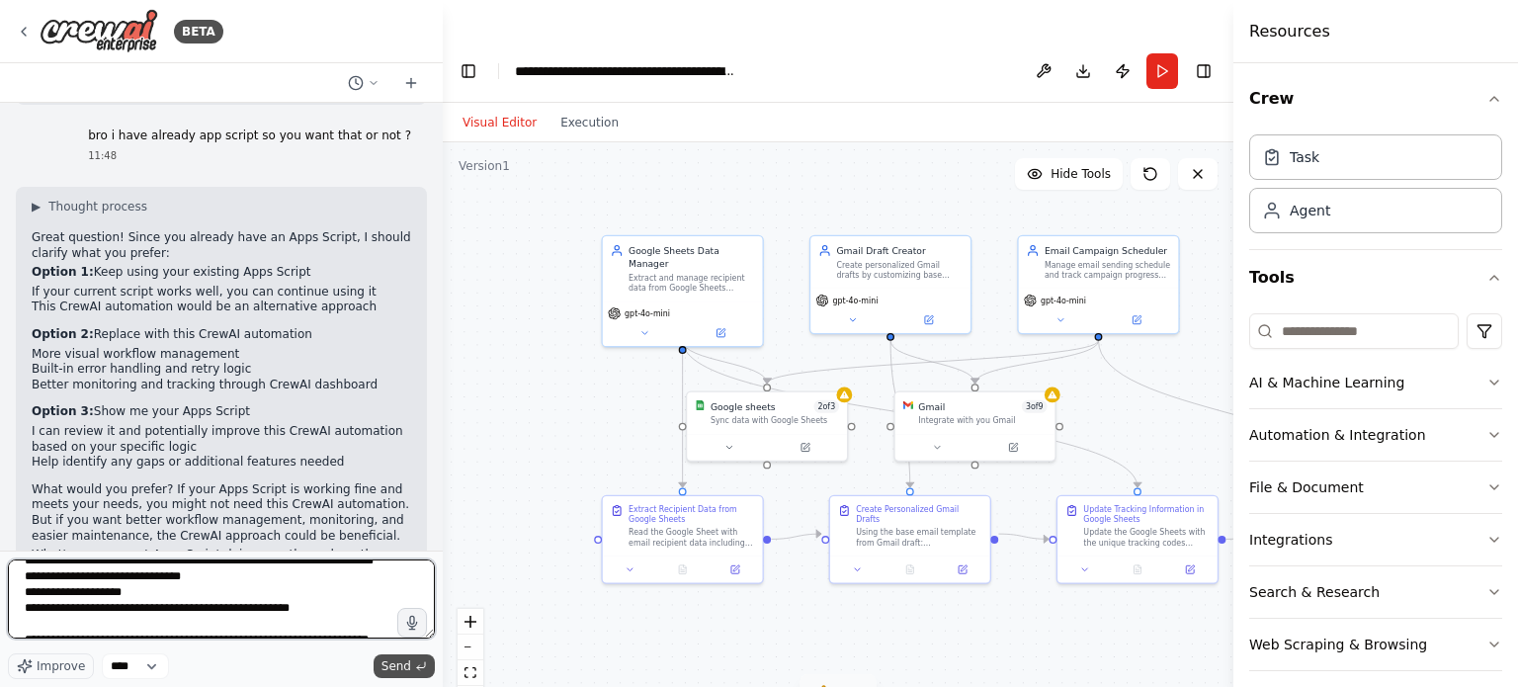
type textarea "**********"
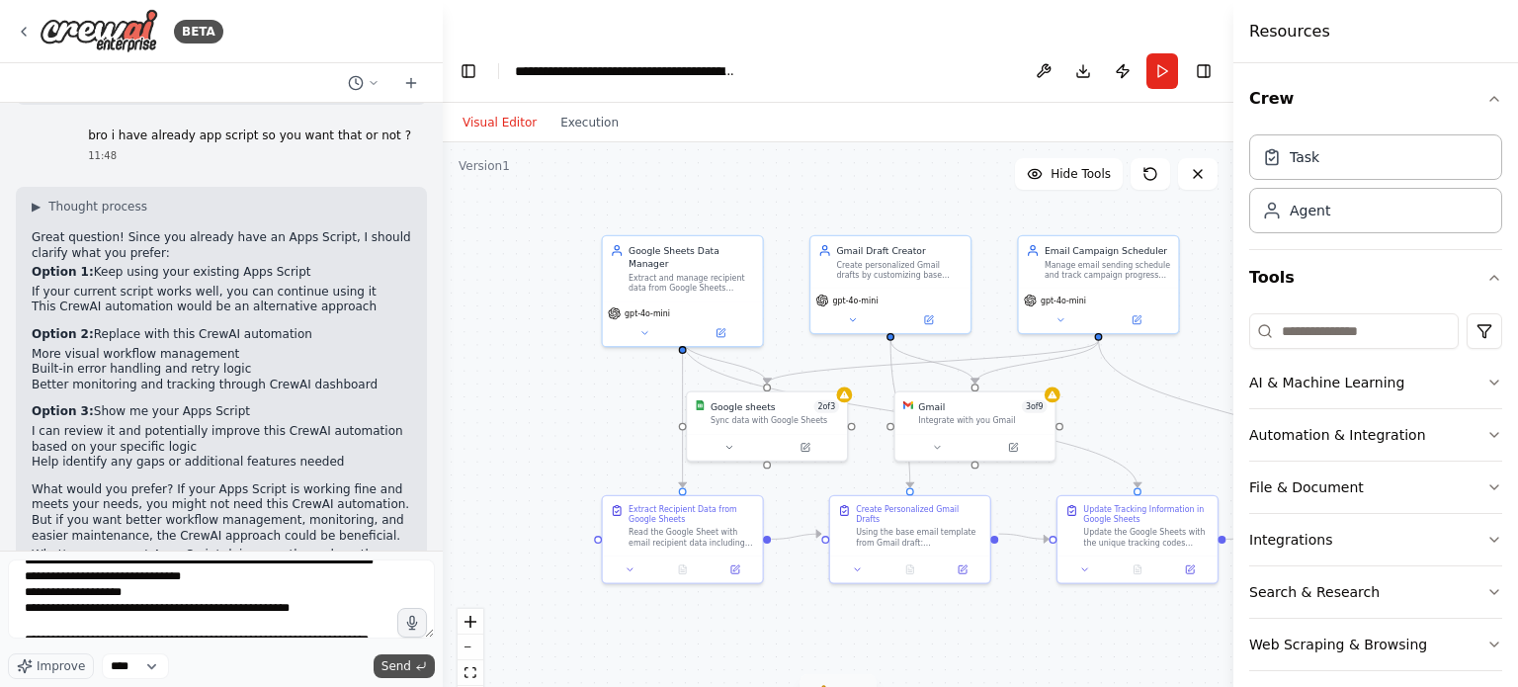
click at [404, 662] on span "Send" at bounding box center [397, 666] width 30 height 16
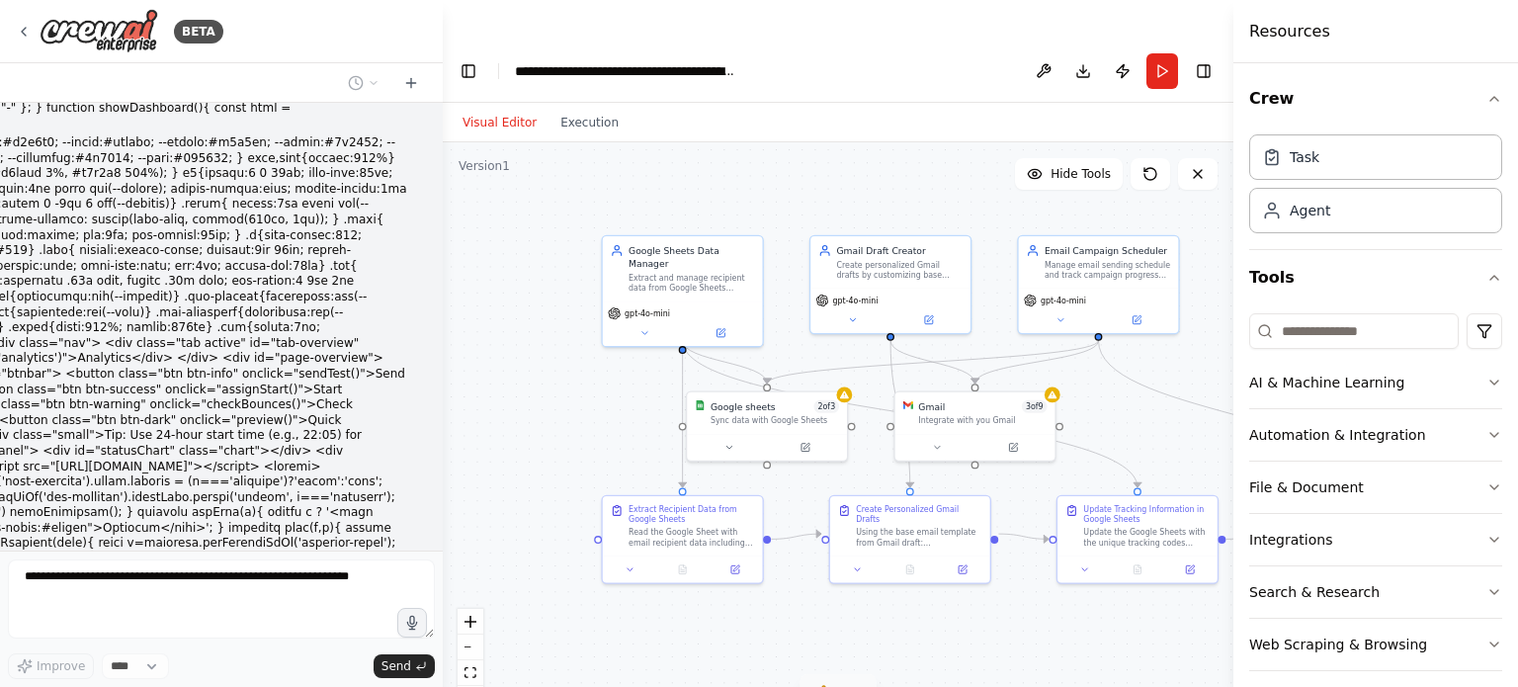
scroll to position [7812, 0]
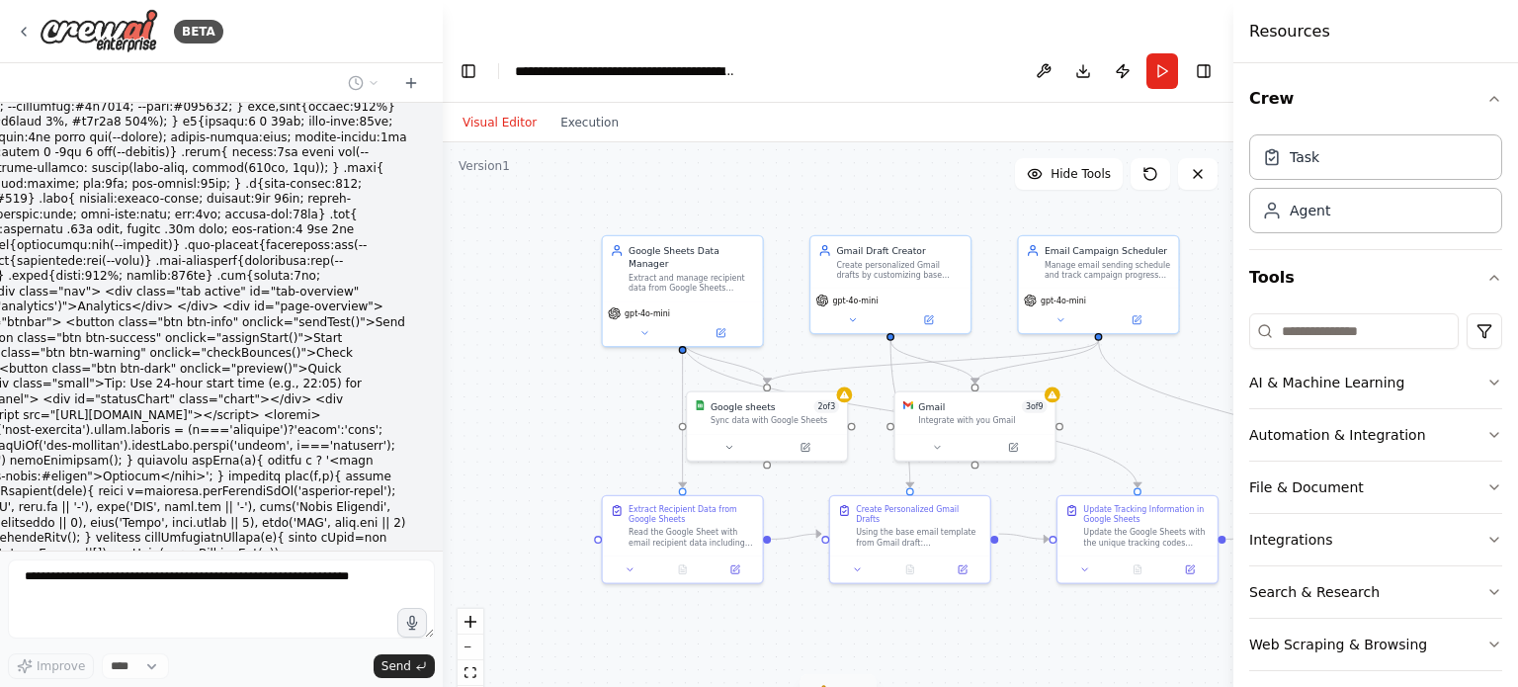
click at [442, 323] on div "BETA My automation is like i want to semd mails by usimg gmail and gogglesheet …" at bounding box center [759, 383] width 1518 height 687
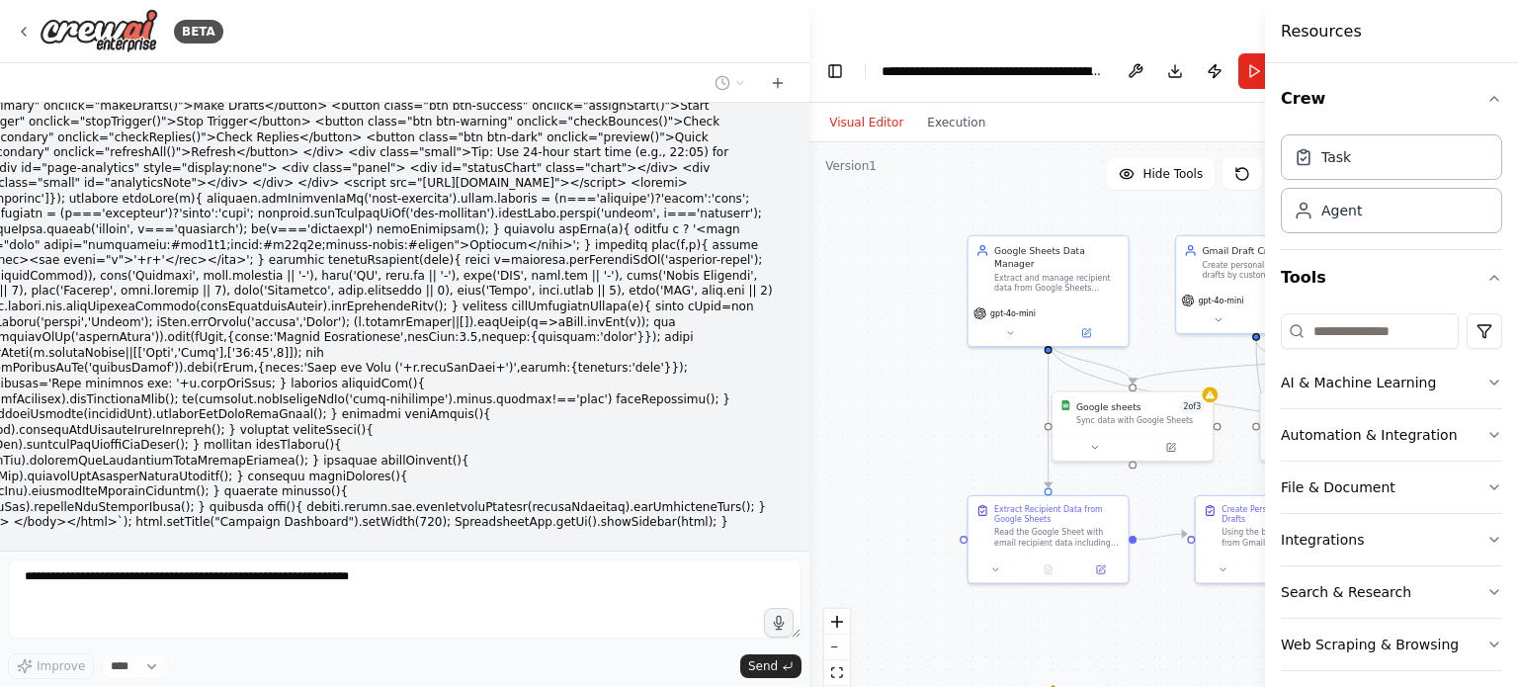
scroll to position [7317, 0]
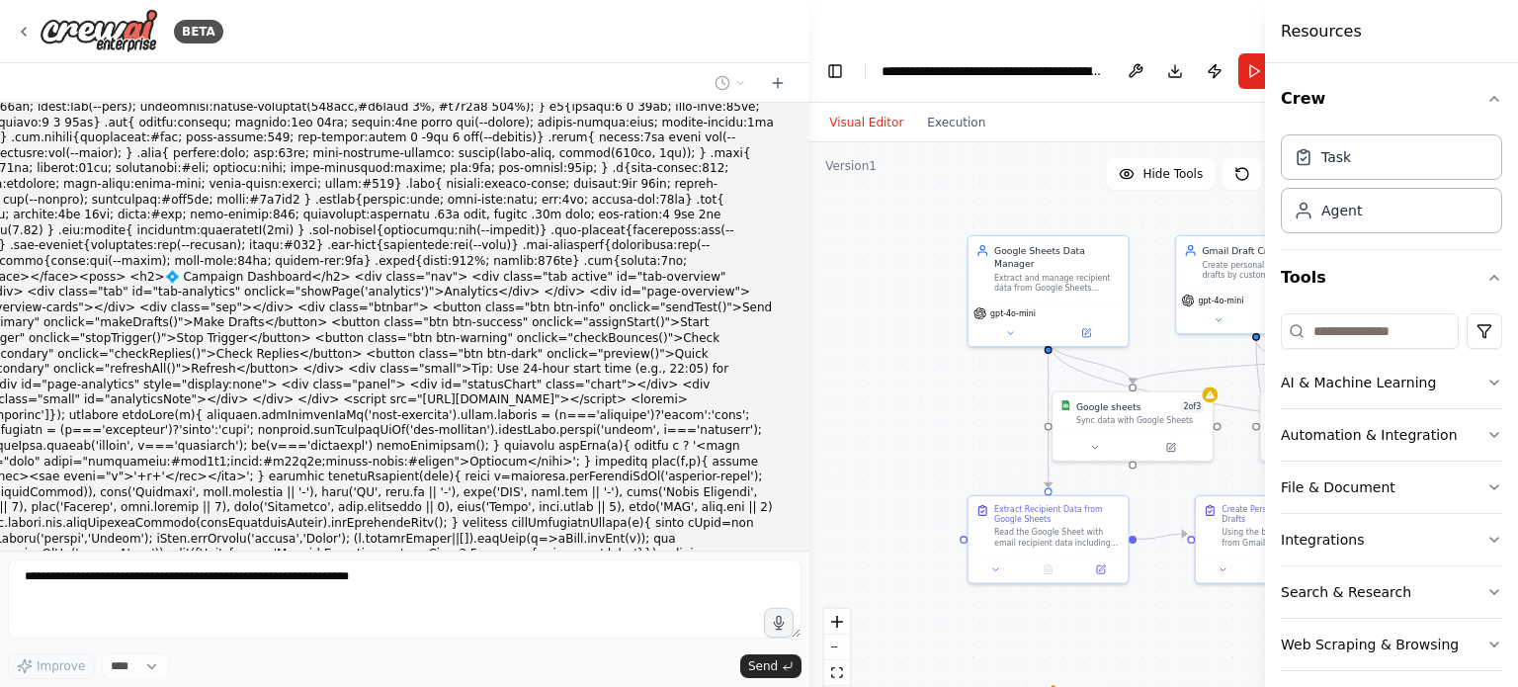
drag, startPoint x: 442, startPoint y: 323, endPoint x: 1080, endPoint y: 327, distance: 638.6
click at [1080, 327] on div "BETA My automation is like i want to semd mails by usimg gmail and gogglesheet …" at bounding box center [759, 383] width 1518 height 687
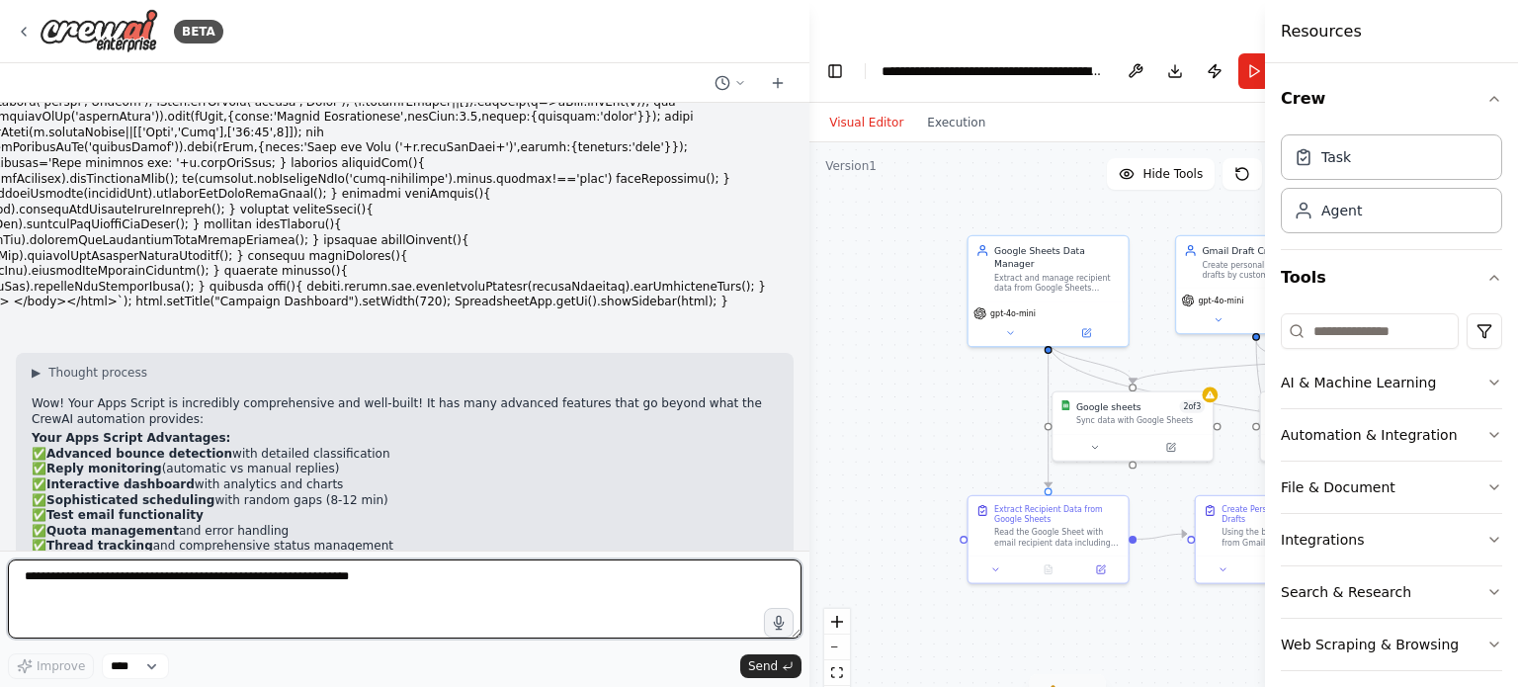
scroll to position [7774, 0]
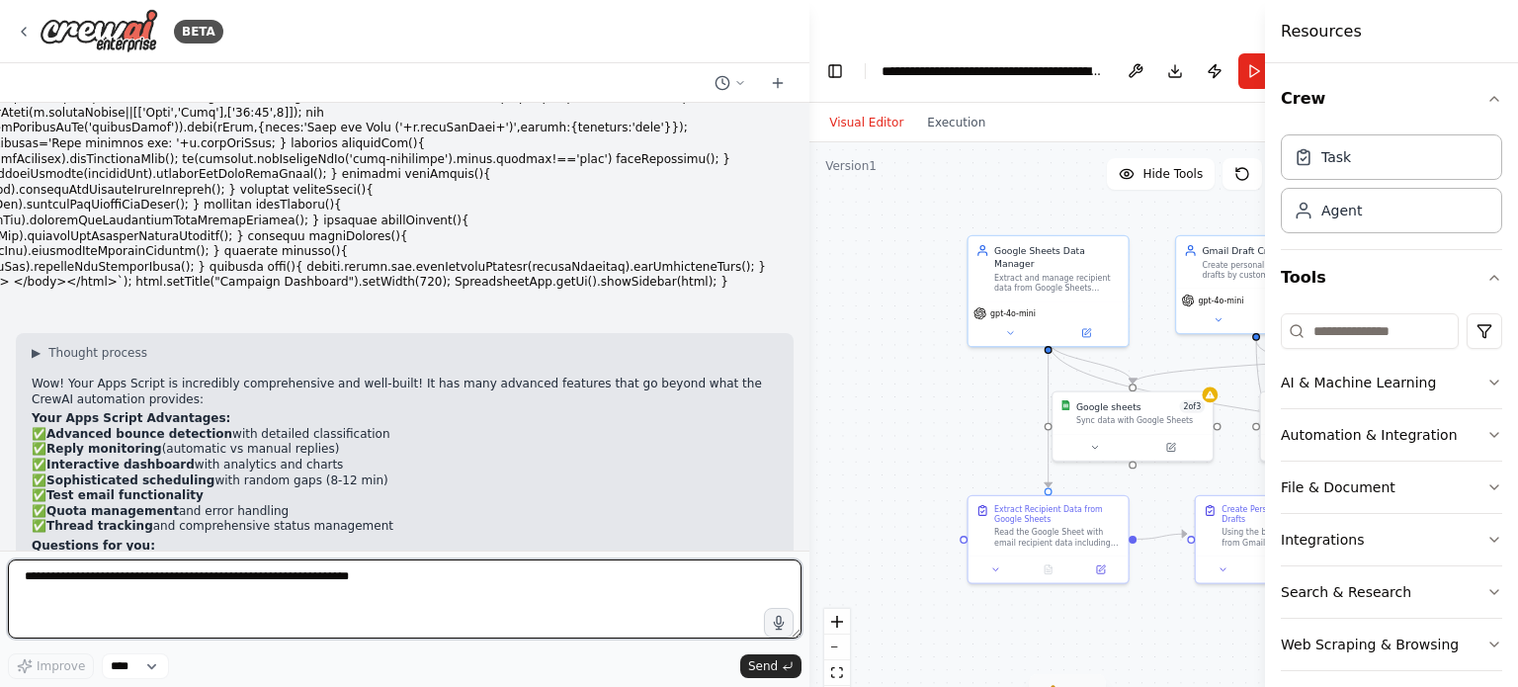
click at [269, 586] on textarea at bounding box center [405, 598] width 794 height 79
type textarea "**********"
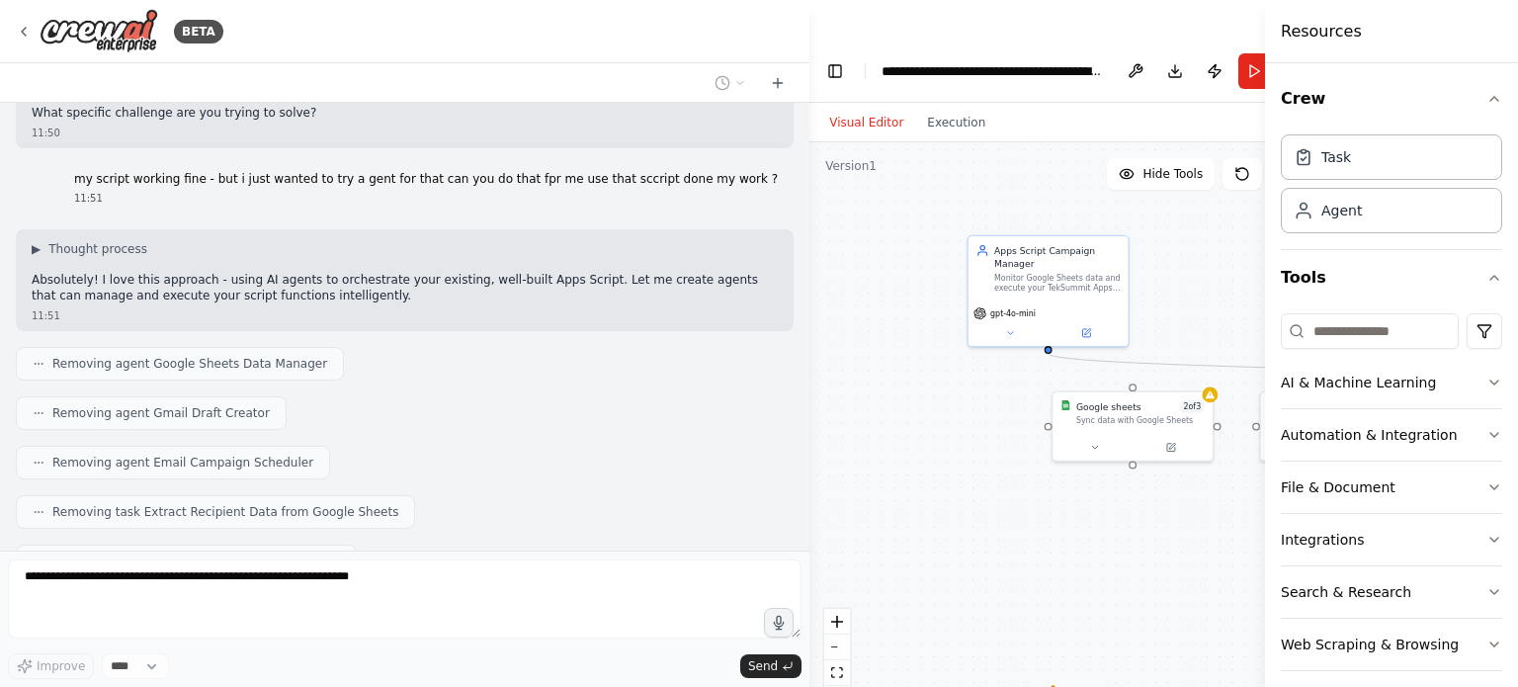
scroll to position [8514, 0]
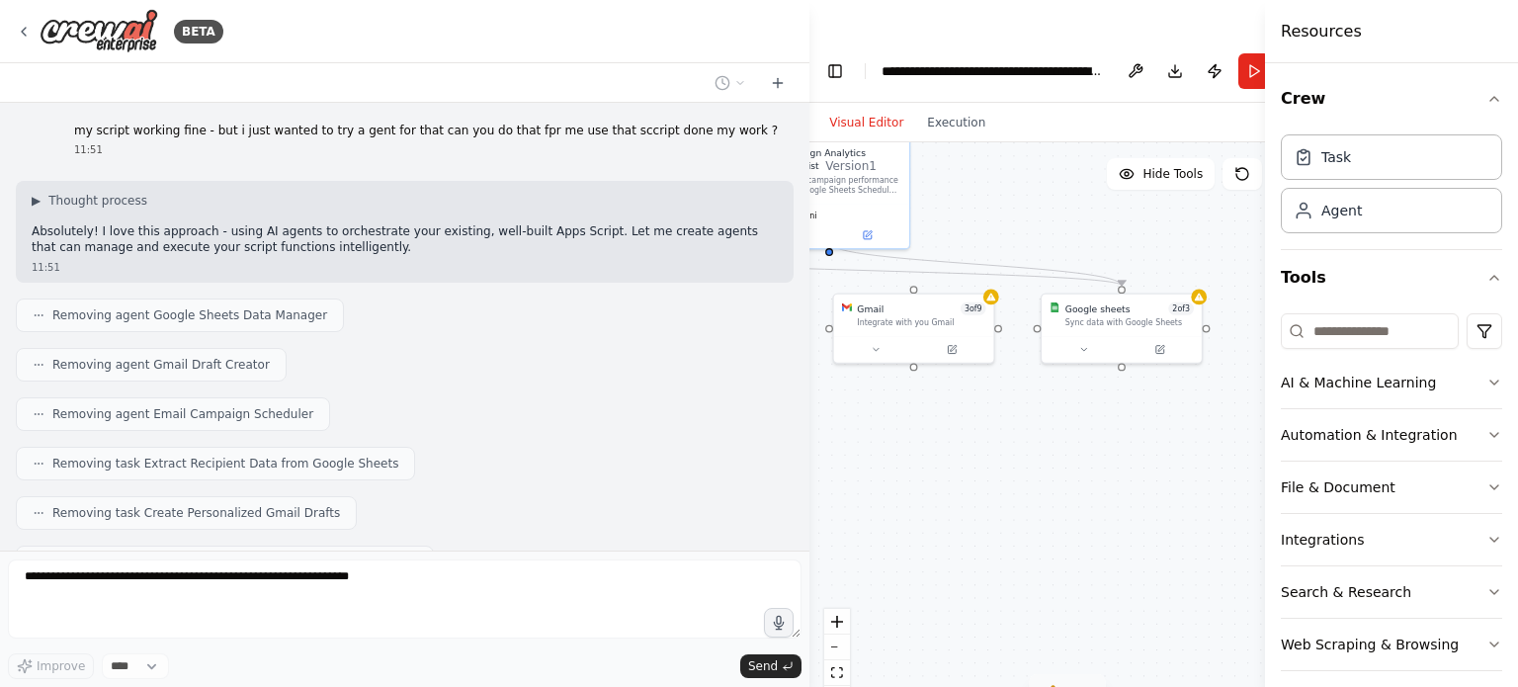
drag, startPoint x: 1222, startPoint y: 450, endPoint x: 791, endPoint y: 348, distance: 442.8
click at [791, 348] on div "BETA My automation is like i want to semd mails by usimg gmail and gogglesheet …" at bounding box center [759, 383] width 1518 height 687
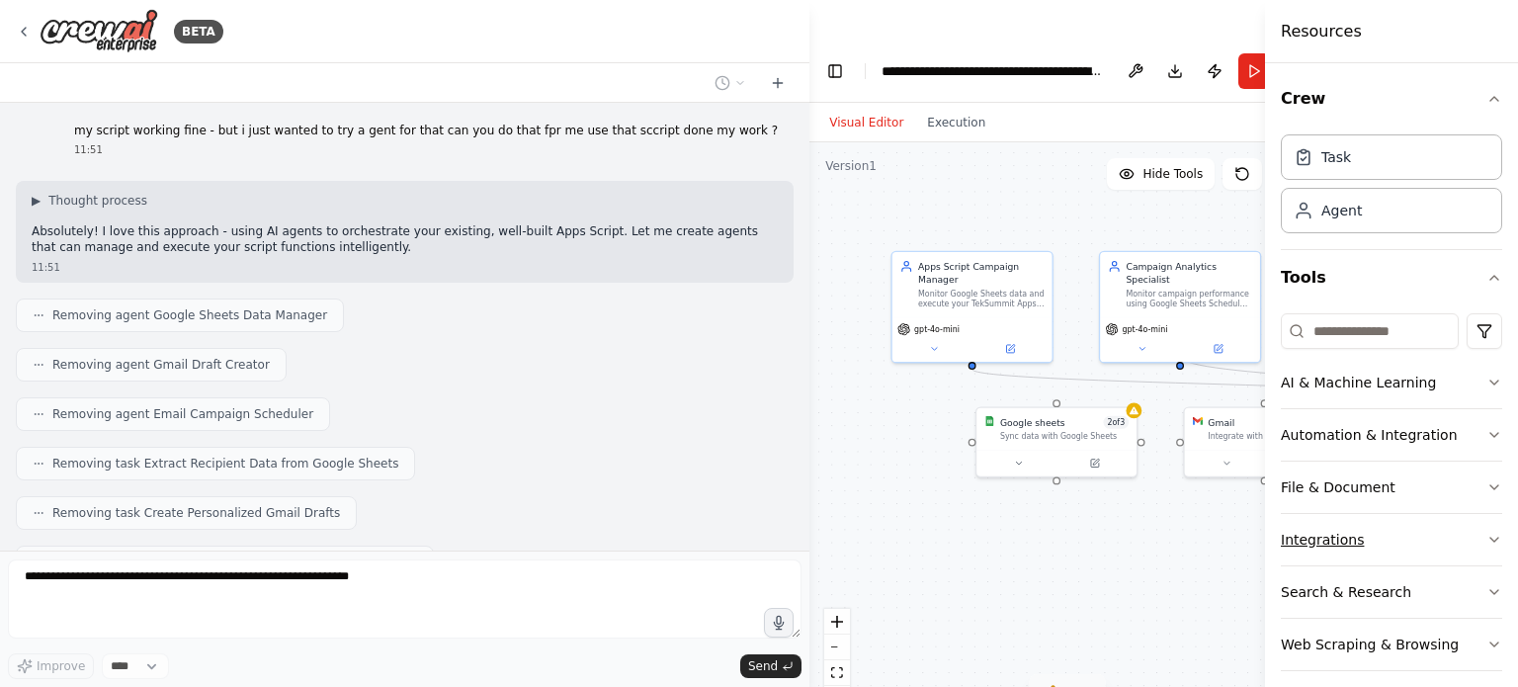
drag, startPoint x: 1116, startPoint y: 418, endPoint x: 1336, endPoint y: 514, distance: 240.4
click at [1336, 514] on div "BETA My automation is like i want to semd mails by usimg gmail and gogglesheet …" at bounding box center [759, 383] width 1518 height 687
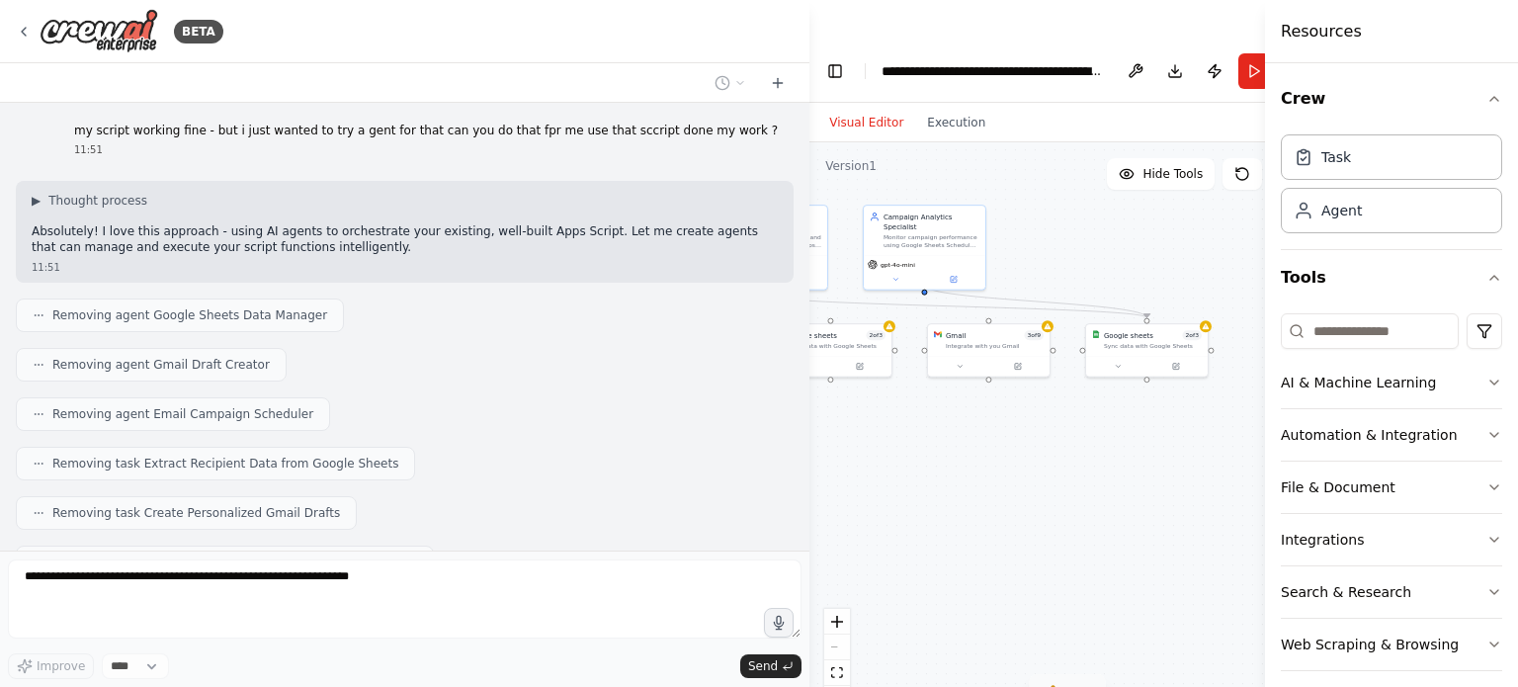
drag, startPoint x: 1142, startPoint y: 494, endPoint x: 1095, endPoint y: 402, distance: 103.0
click at [1095, 402] on div ".deletable-edge-delete-btn { width: 20px; height: 20px; border: 0px solid #ffff…" at bounding box center [1068, 434] width 516 height 584
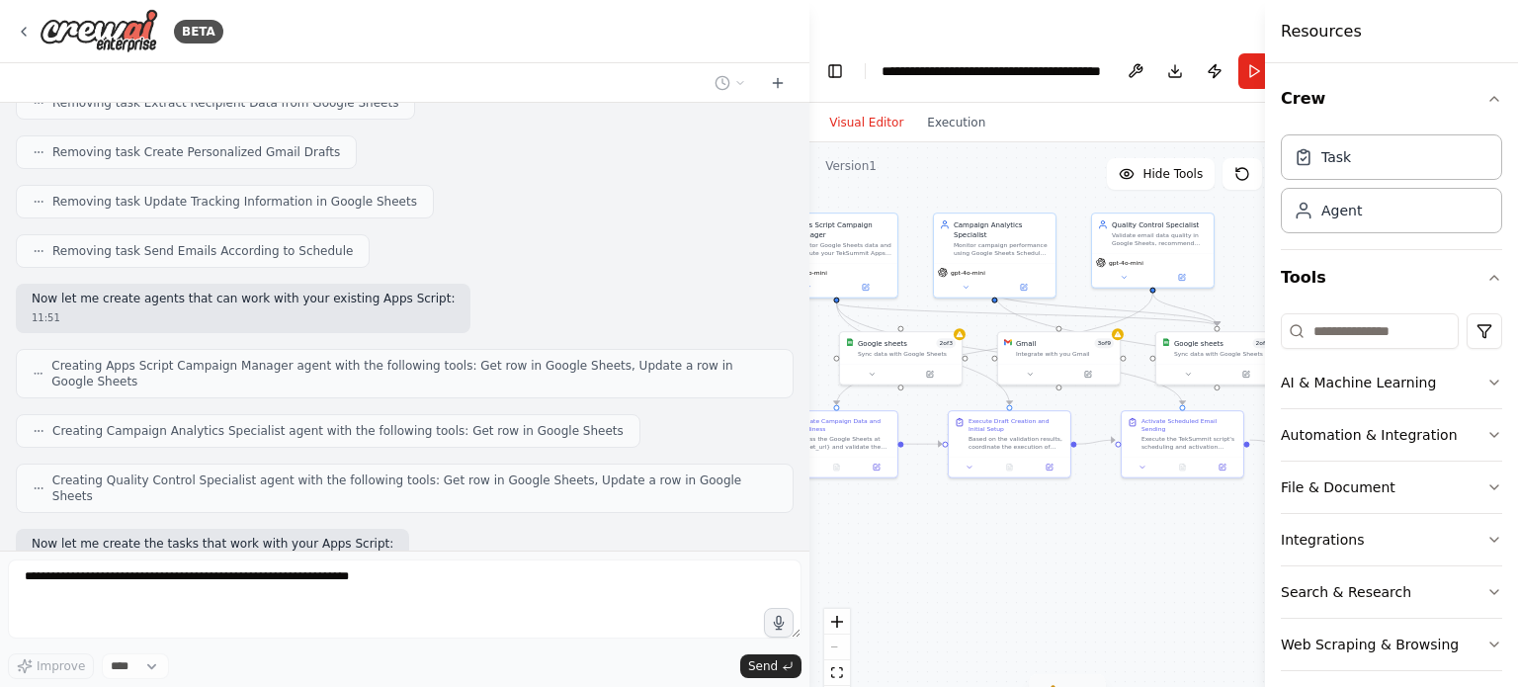
scroll to position [8924, 0]
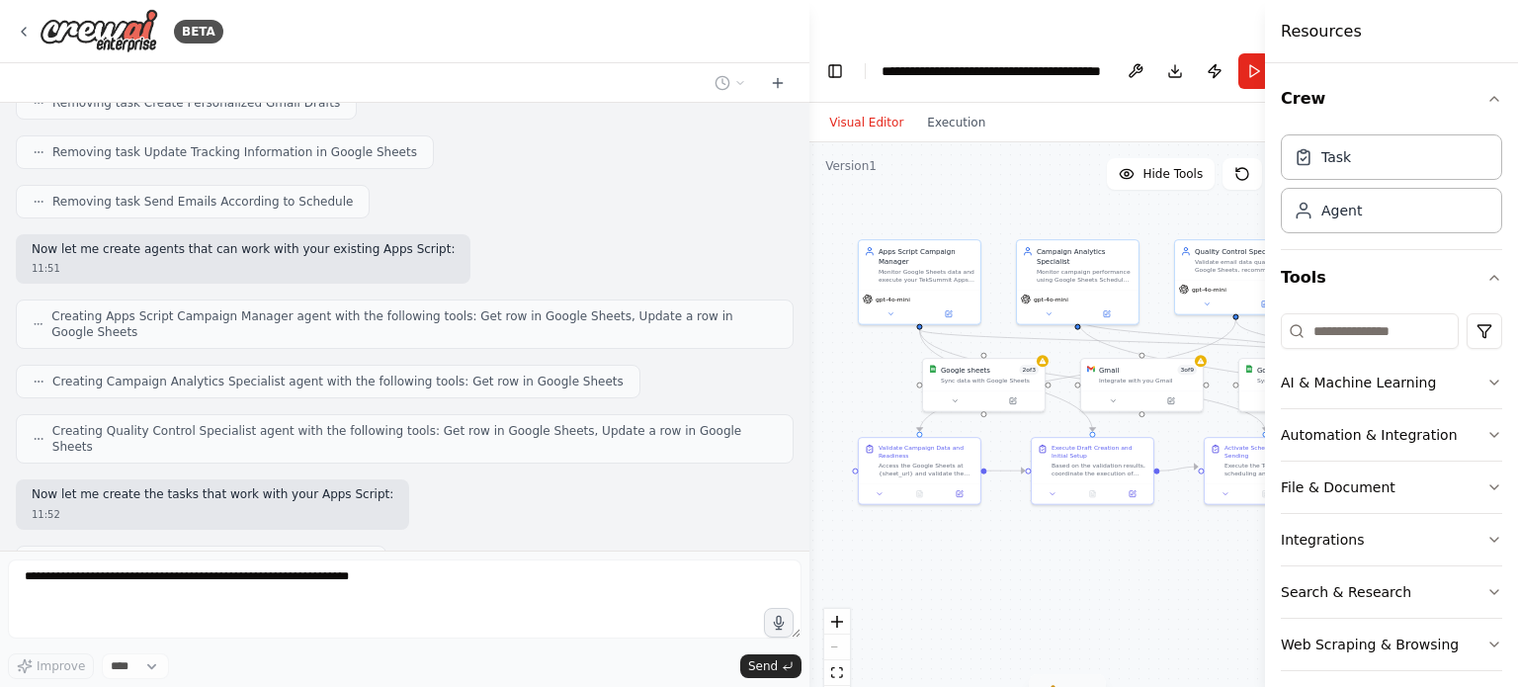
drag, startPoint x: 890, startPoint y: 501, endPoint x: 973, endPoint y: 526, distance: 86.6
click at [973, 526] on div ".deletable-edge-delete-btn { width: 20px; height: 20px; border: 0px solid #ffff…" at bounding box center [1068, 434] width 516 height 584
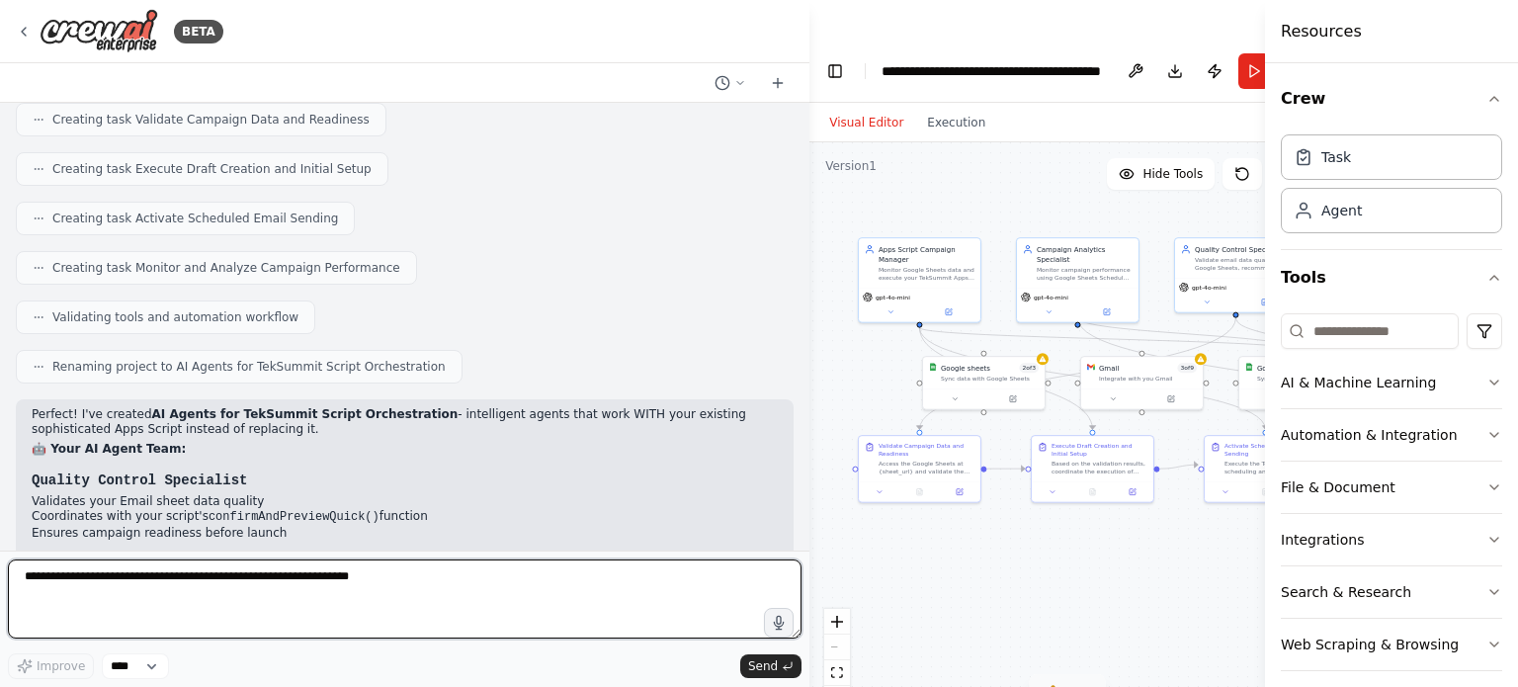
scroll to position [9367, 0]
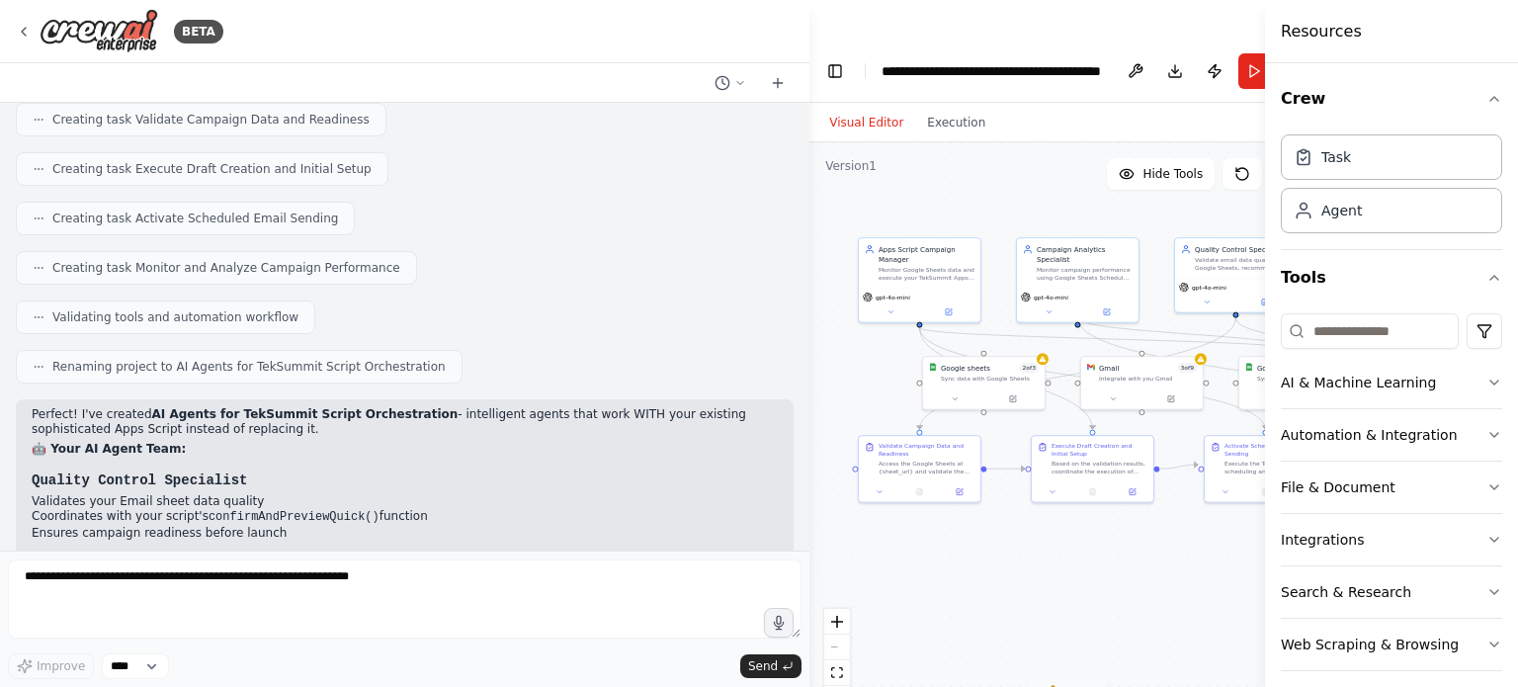
drag, startPoint x: 92, startPoint y: 434, endPoint x: 351, endPoint y: 434, distance: 259.0
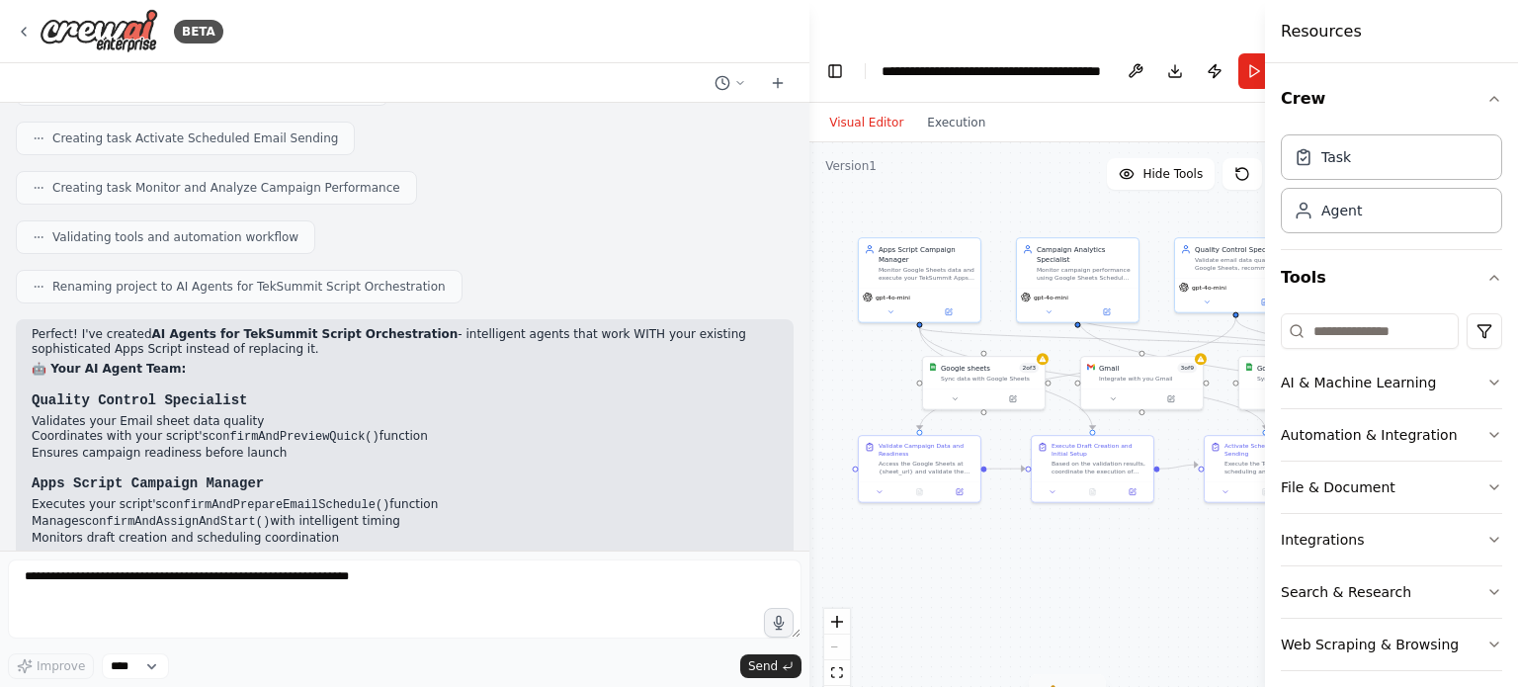
scroll to position [9455, 0]
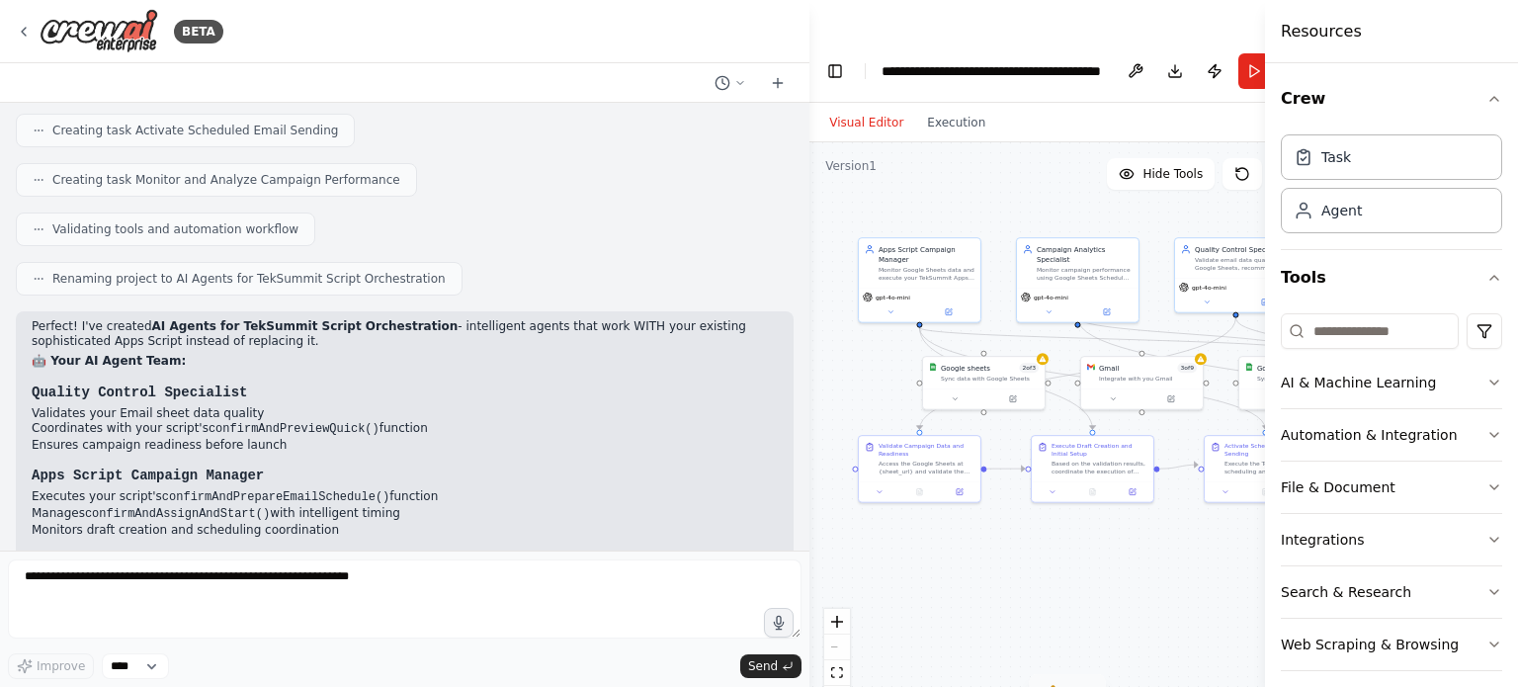
drag, startPoint x: 208, startPoint y: 392, endPoint x: 490, endPoint y: 390, distance: 282.7
drag, startPoint x: 159, startPoint y: 409, endPoint x: 486, endPoint y: 418, distance: 327.3
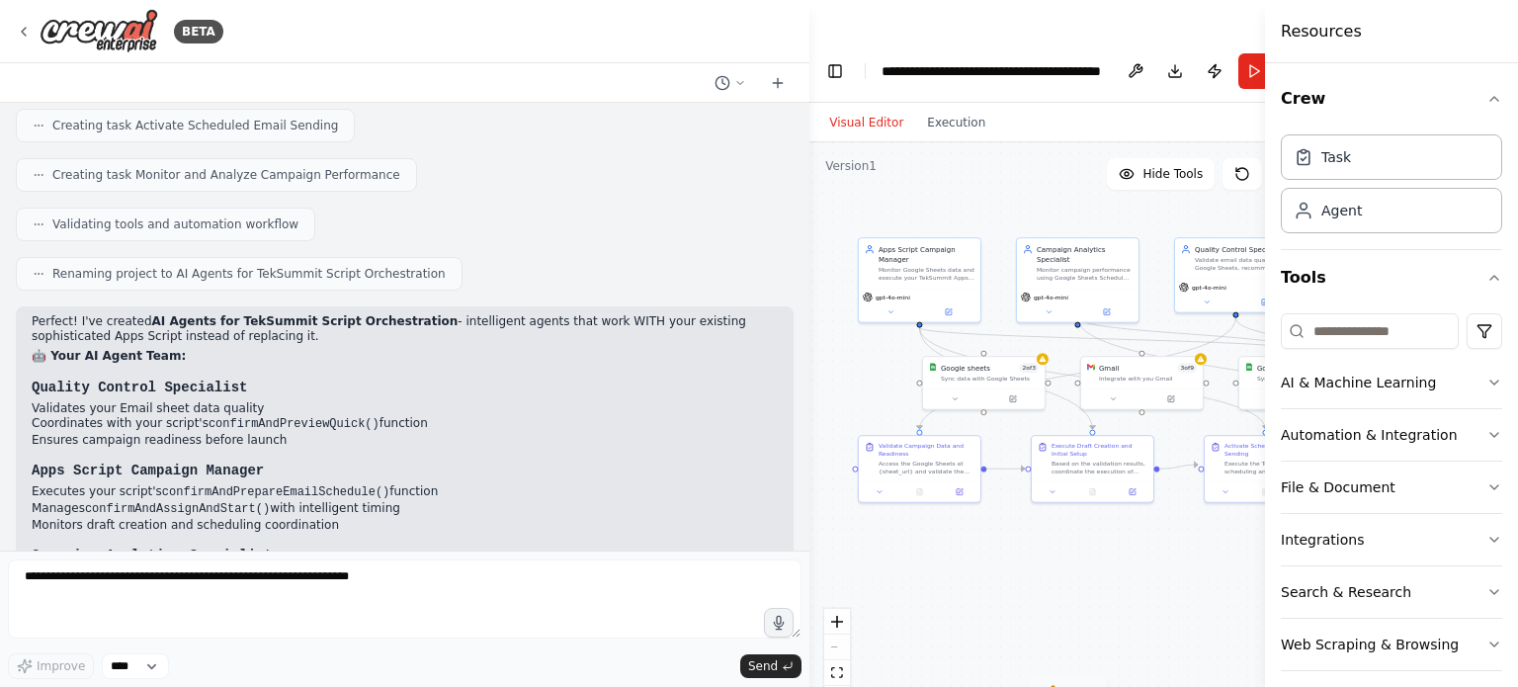
scroll to position [9476, 0]
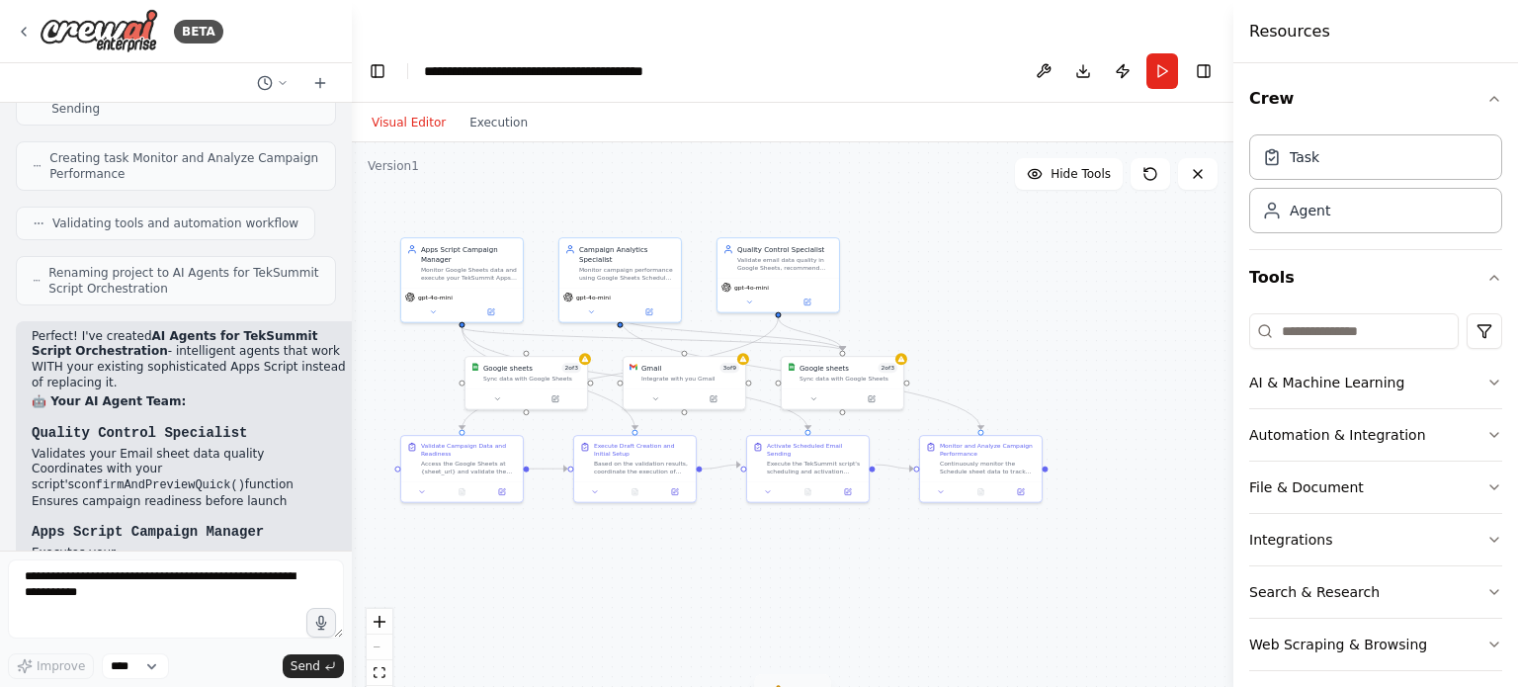
drag, startPoint x: 809, startPoint y: 351, endPoint x: 352, endPoint y: 379, distance: 457.5
click at [352, 379] on div "BETA My automation is like i want to semd mails by usimg gmail and gogglesheet …" at bounding box center [759, 383] width 1518 height 687
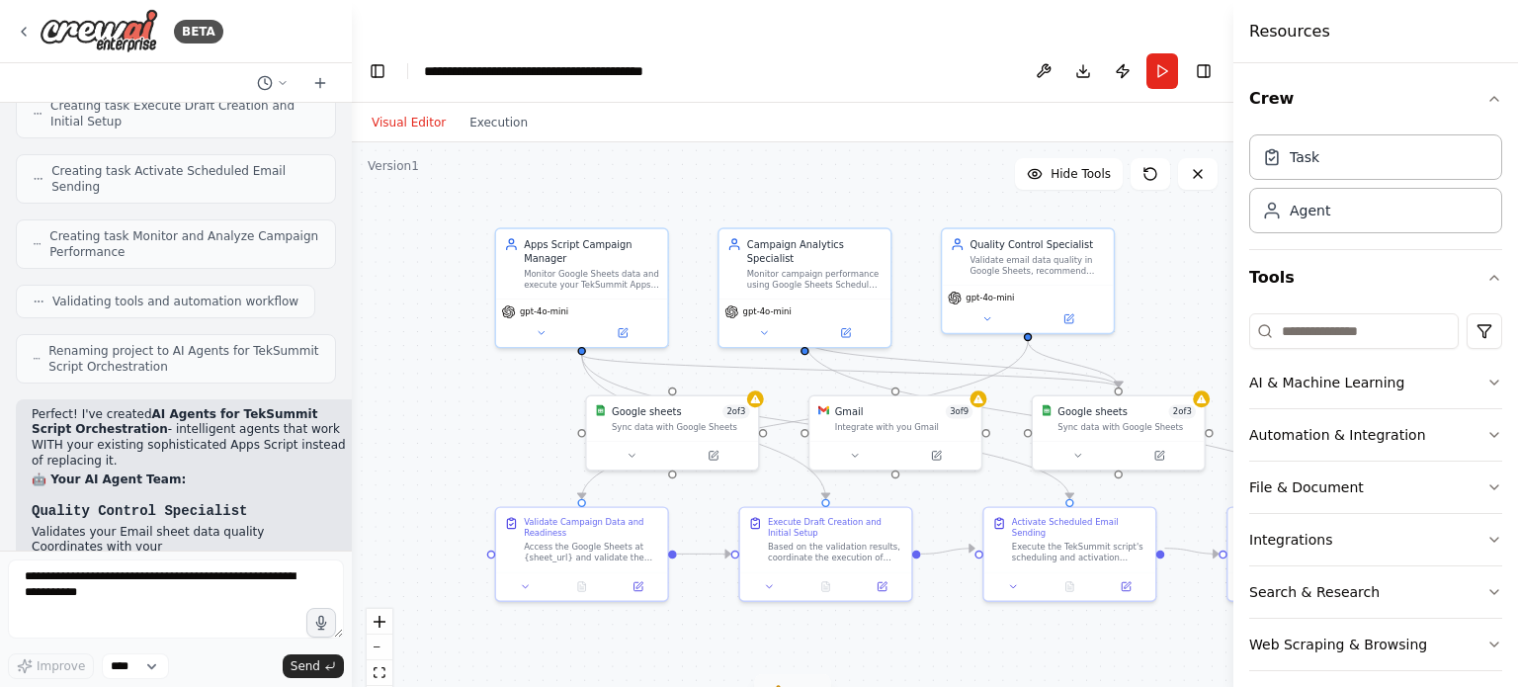
drag, startPoint x: 558, startPoint y: 403, endPoint x: 731, endPoint y: 454, distance: 181.1
click at [731, 454] on div ".deletable-edge-delete-btn { width: 20px; height: 20px; border: 0px solid #ffff…" at bounding box center [793, 434] width 882 height 584
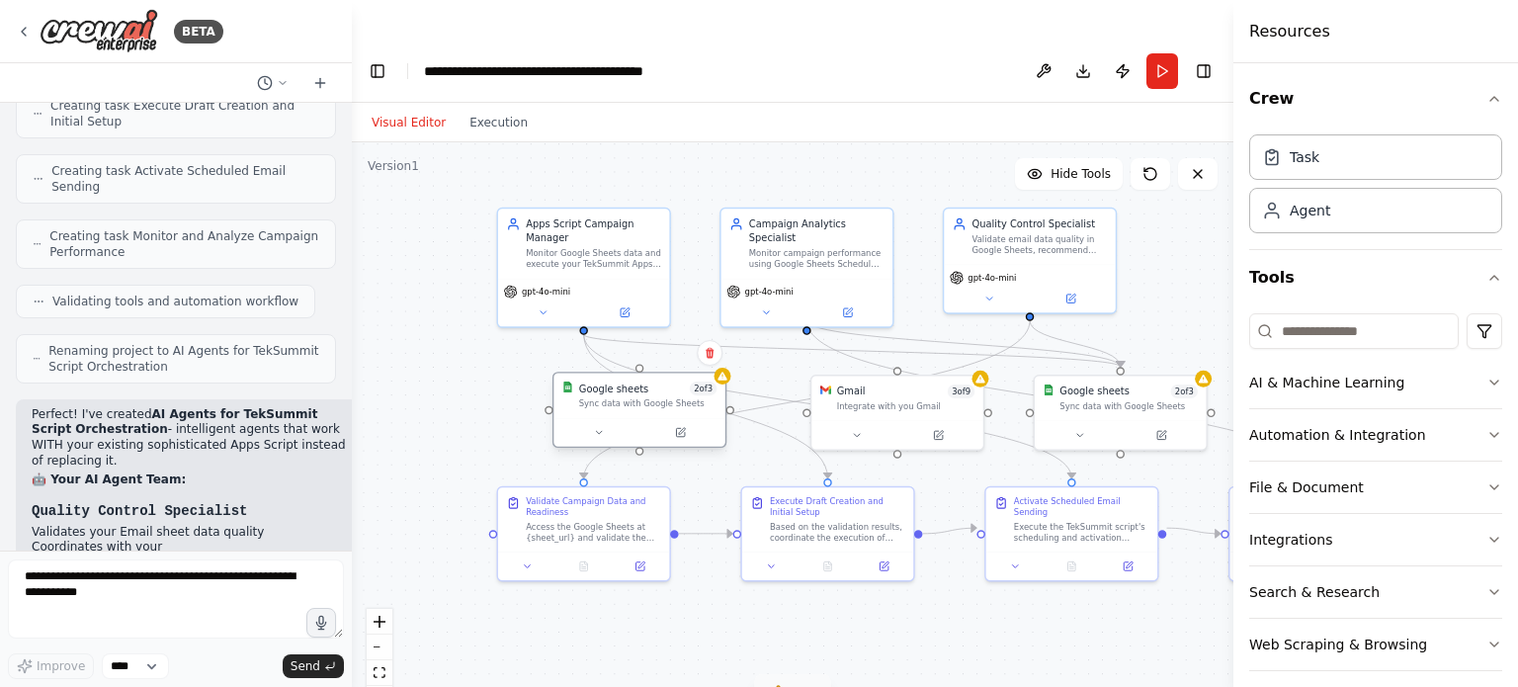
drag, startPoint x: 684, startPoint y: 387, endPoint x: 644, endPoint y: 364, distance: 46.5
click at [644, 398] on div "Sync data with Google Sheets" at bounding box center [648, 403] width 138 height 11
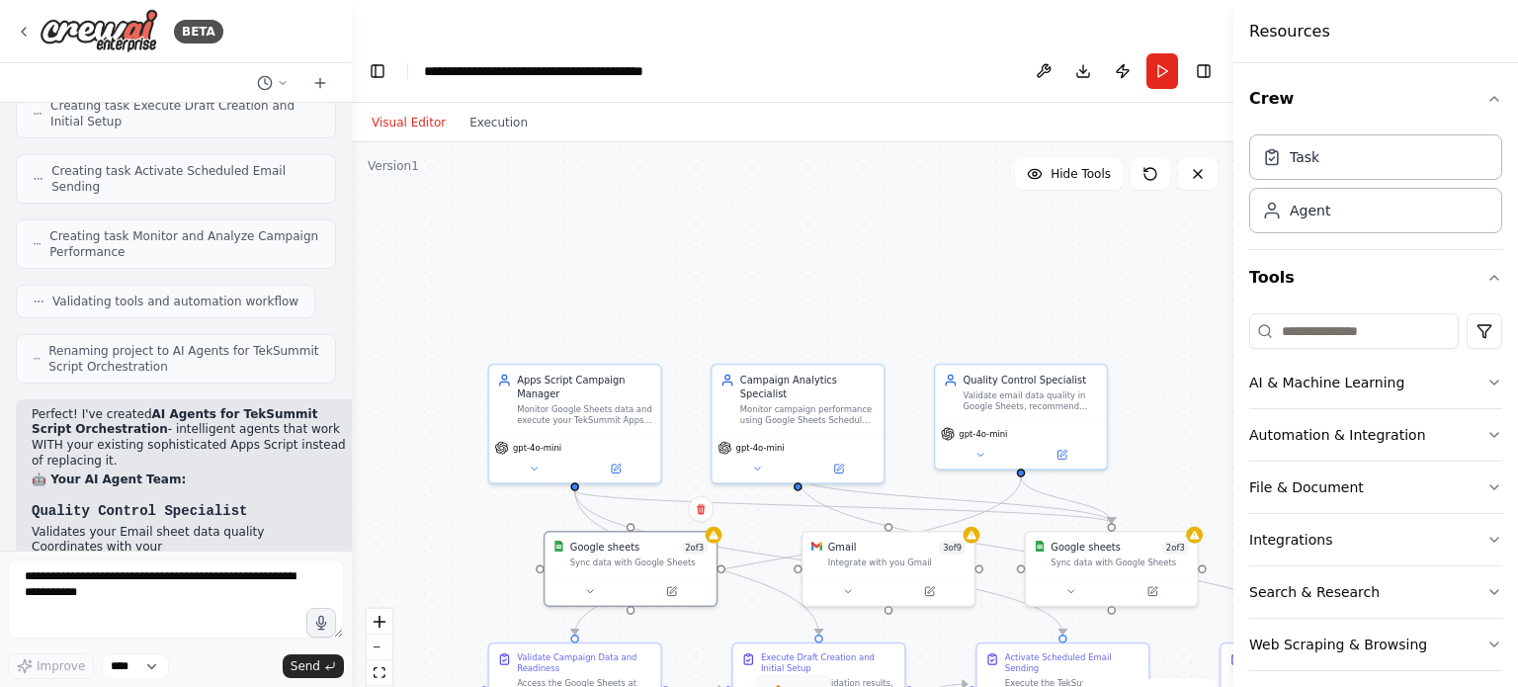
drag, startPoint x: 704, startPoint y: 458, endPoint x: 695, endPoint y: 614, distance: 156.4
click at [695, 614] on div ".deletable-edge-delete-btn { width: 20px; height: 20px; border: 0px solid #ffff…" at bounding box center [793, 434] width 882 height 584
drag, startPoint x: 601, startPoint y: 365, endPoint x: 589, endPoint y: 368, distance: 12.2
click at [589, 401] on div "Monitor Google Sheets data and execute your TekSummit Apps Script functions to …" at bounding box center [570, 412] width 135 height 23
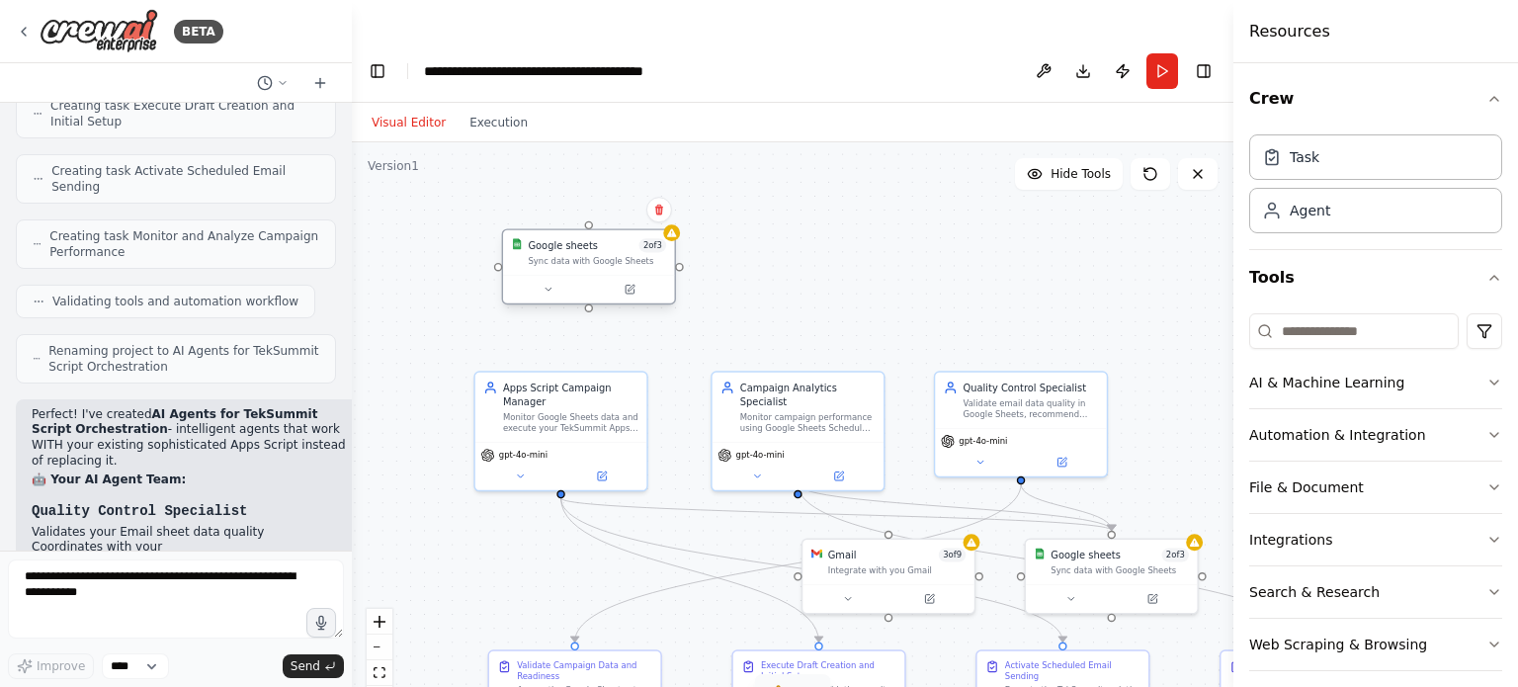
drag, startPoint x: 629, startPoint y: 519, endPoint x: 589, endPoint y: 199, distance: 322.7
click at [589, 238] on div "Google sheets 2 of 3 Sync data with Google Sheets" at bounding box center [597, 252] width 138 height 28
drag, startPoint x: 881, startPoint y: 529, endPoint x: 797, endPoint y: 226, distance: 313.9
click at [797, 254] on div "Gmail 3 of 9 Integrate with you Gmail" at bounding box center [806, 268] width 138 height 28
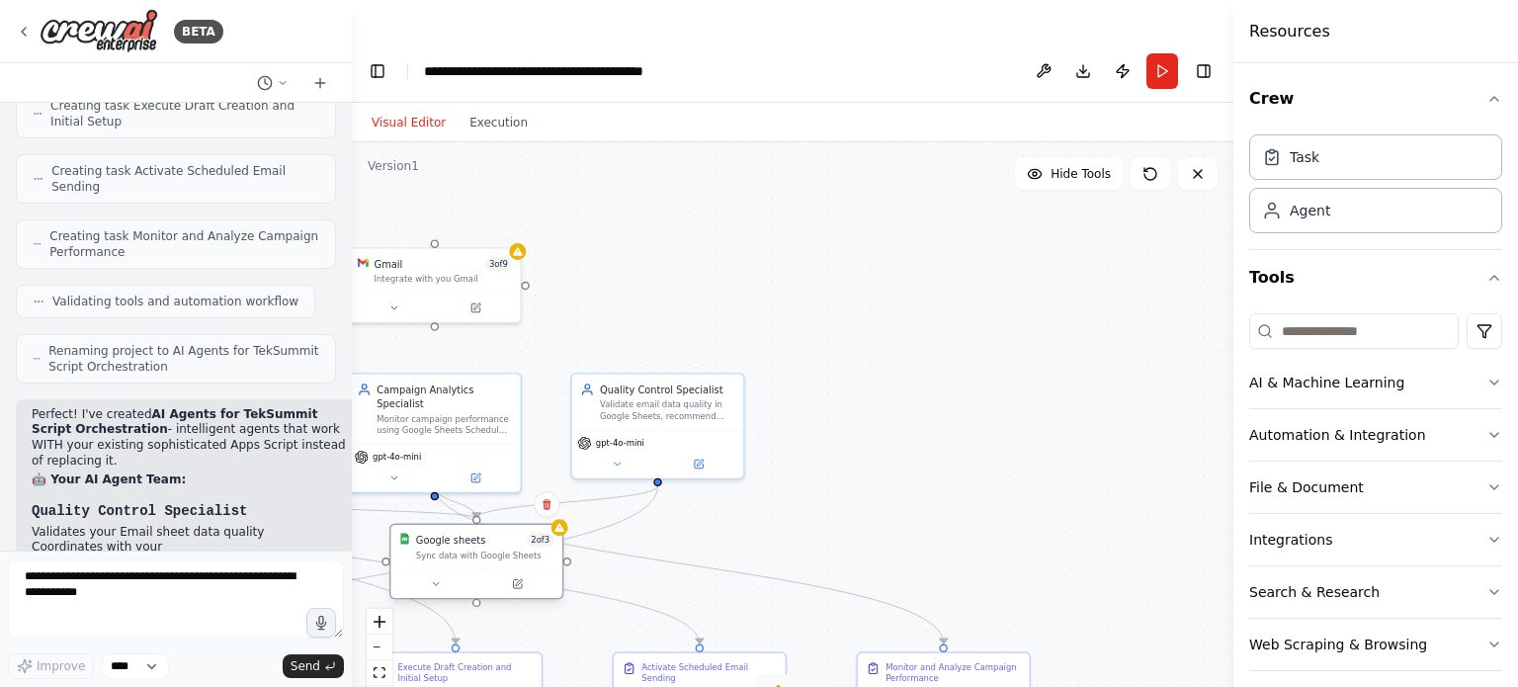
drag, startPoint x: 1127, startPoint y: 540, endPoint x: 491, endPoint y: 509, distance: 636.3
click at [491, 525] on div "Google sheets 2 of 3 Sync data with Google Sheets" at bounding box center [475, 547] width 171 height 44
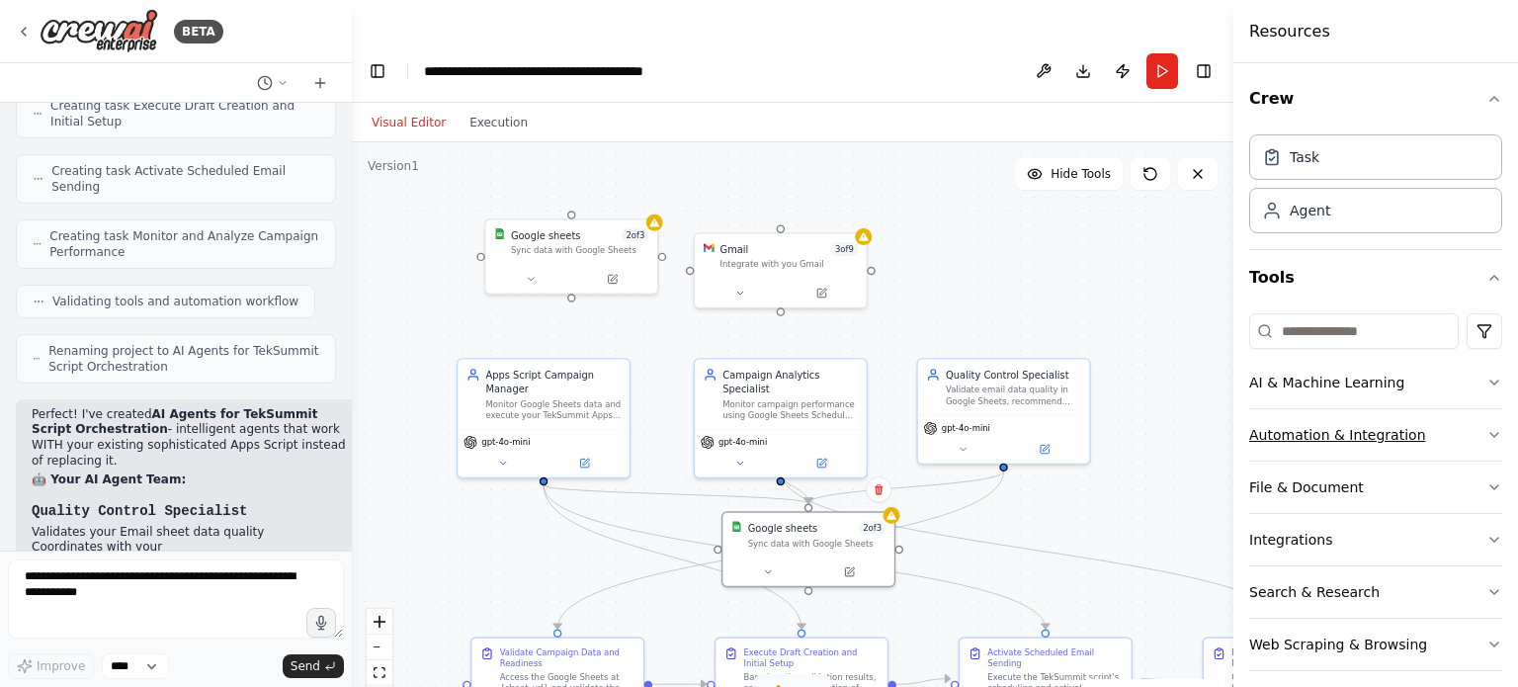
drag, startPoint x: 909, startPoint y: 449, endPoint x: 1256, endPoint y: 434, distance: 347.3
click at [1256, 434] on div "BETA My automation is like i want to semd mails by usimg gmail and gogglesheet …" at bounding box center [759, 383] width 1518 height 687
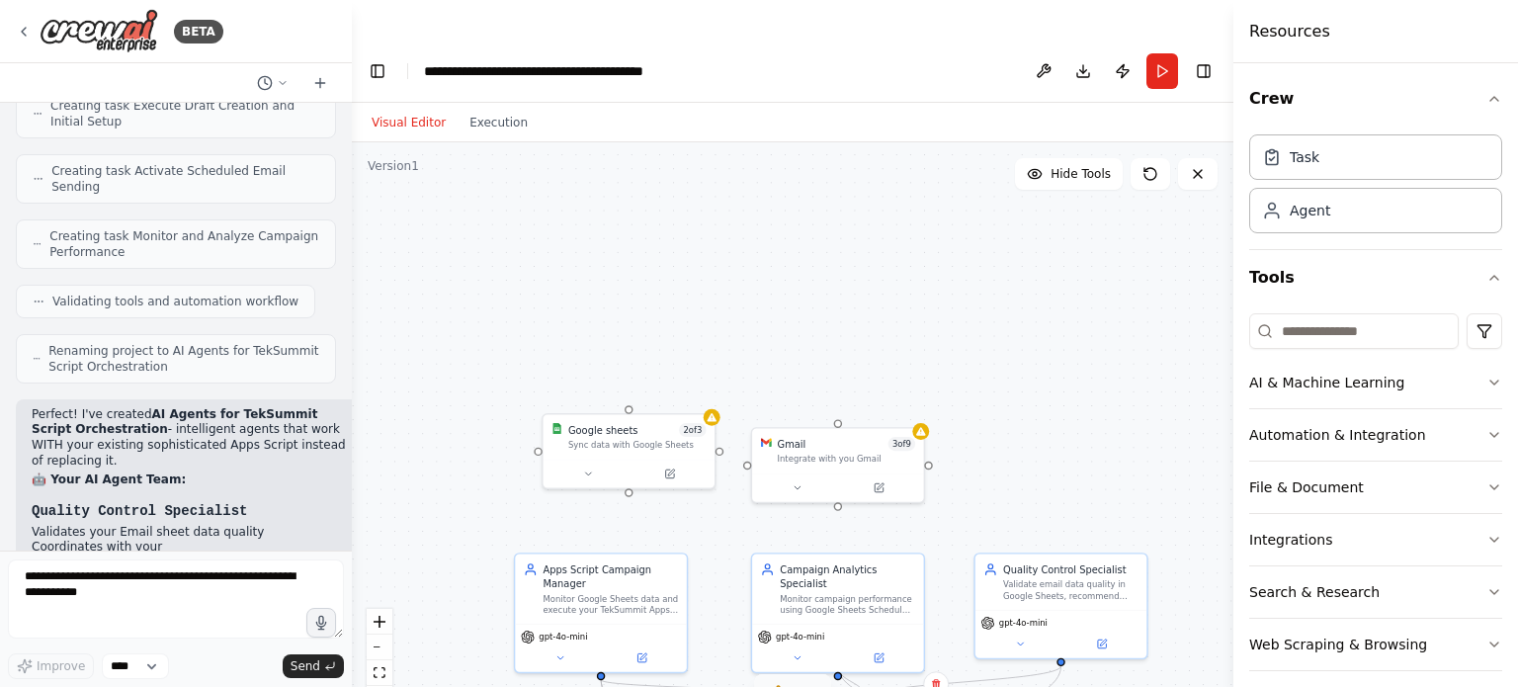
drag, startPoint x: 968, startPoint y: 251, endPoint x: 1025, endPoint y: 450, distance: 206.8
click at [1025, 450] on div ".deletable-edge-delete-btn { width: 20px; height: 20px; border: 0px solid #ffff…" at bounding box center [793, 434] width 882 height 584
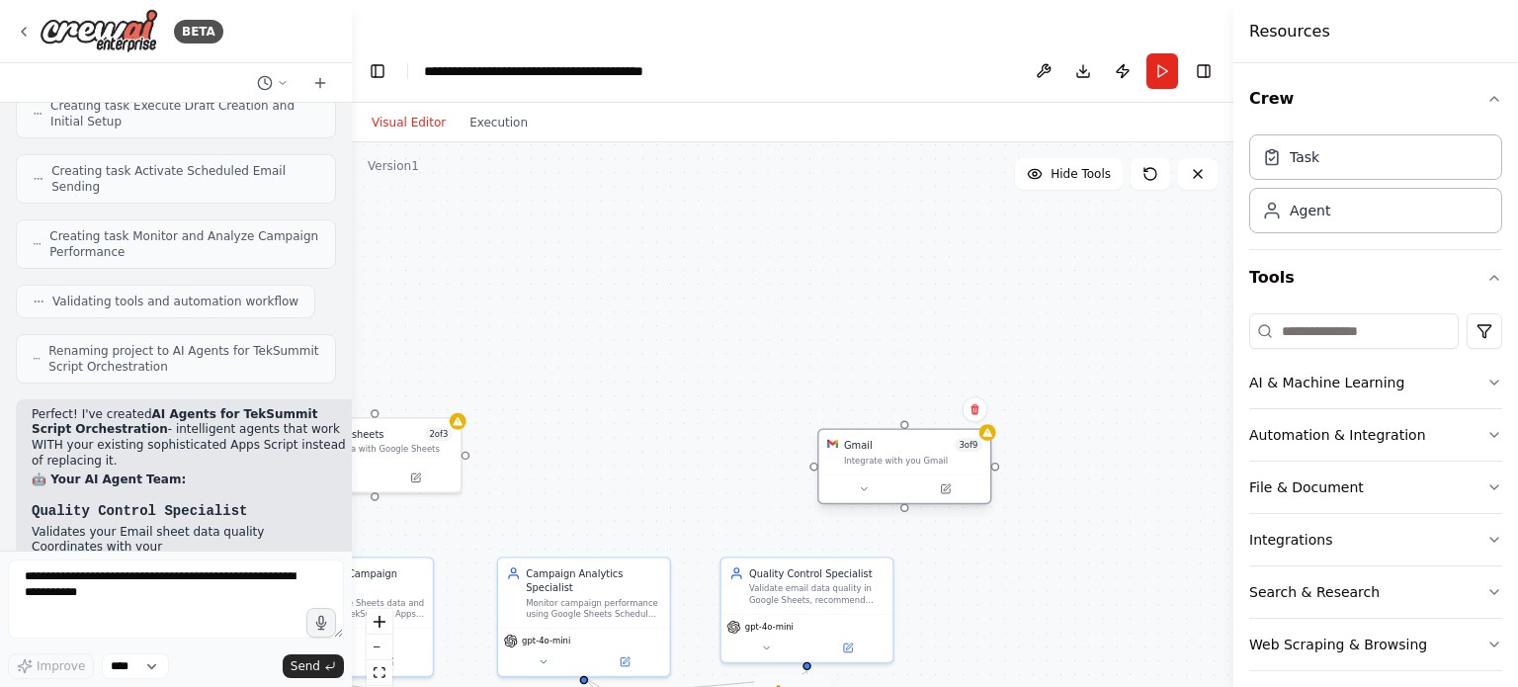
drag, startPoint x: 826, startPoint y: 417, endPoint x: 891, endPoint y: 415, distance: 64.3
click at [891, 455] on div "Integrate with you Gmail" at bounding box center [913, 460] width 138 height 11
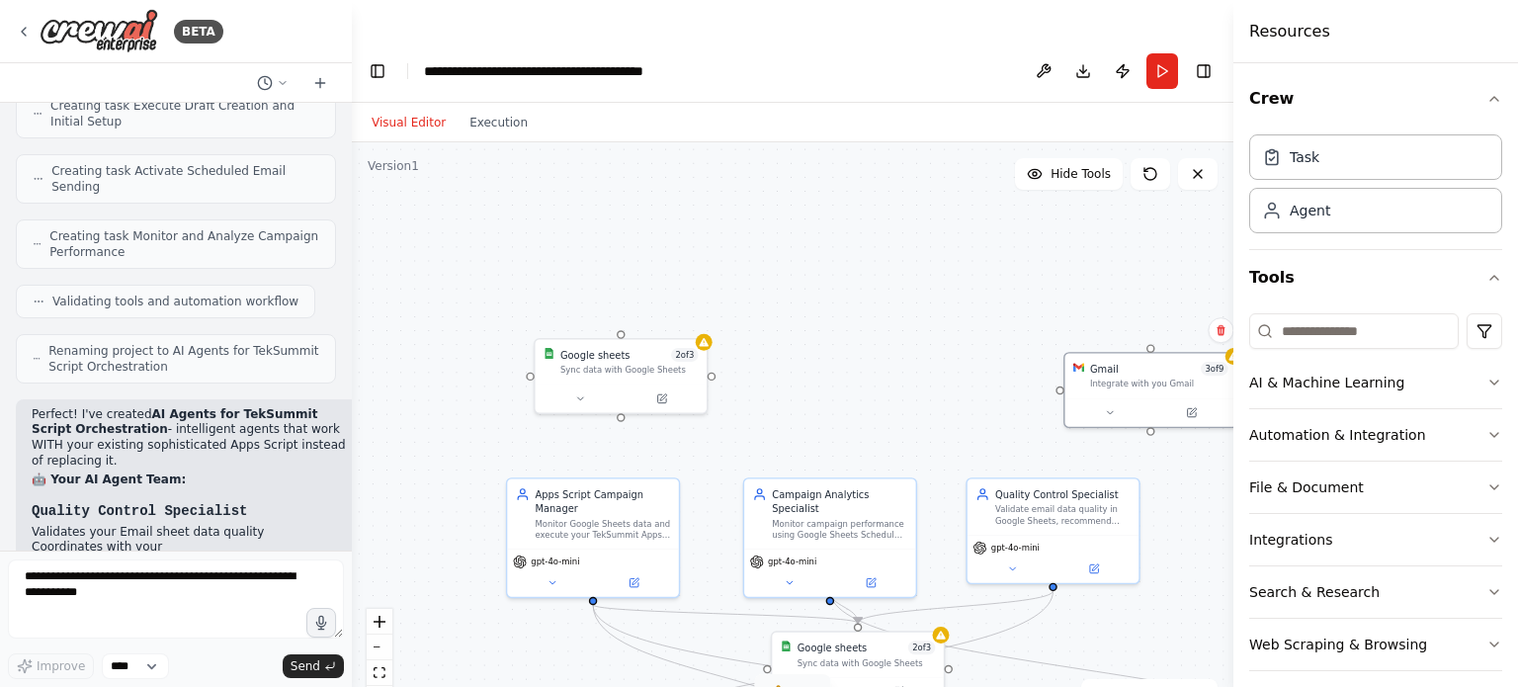
drag, startPoint x: 700, startPoint y: 347, endPoint x: 942, endPoint y: 261, distance: 257.0
click at [942, 261] on div ".deletable-edge-delete-btn { width: 20px; height: 20px; border: 0px solid #ffff…" at bounding box center [793, 434] width 882 height 584
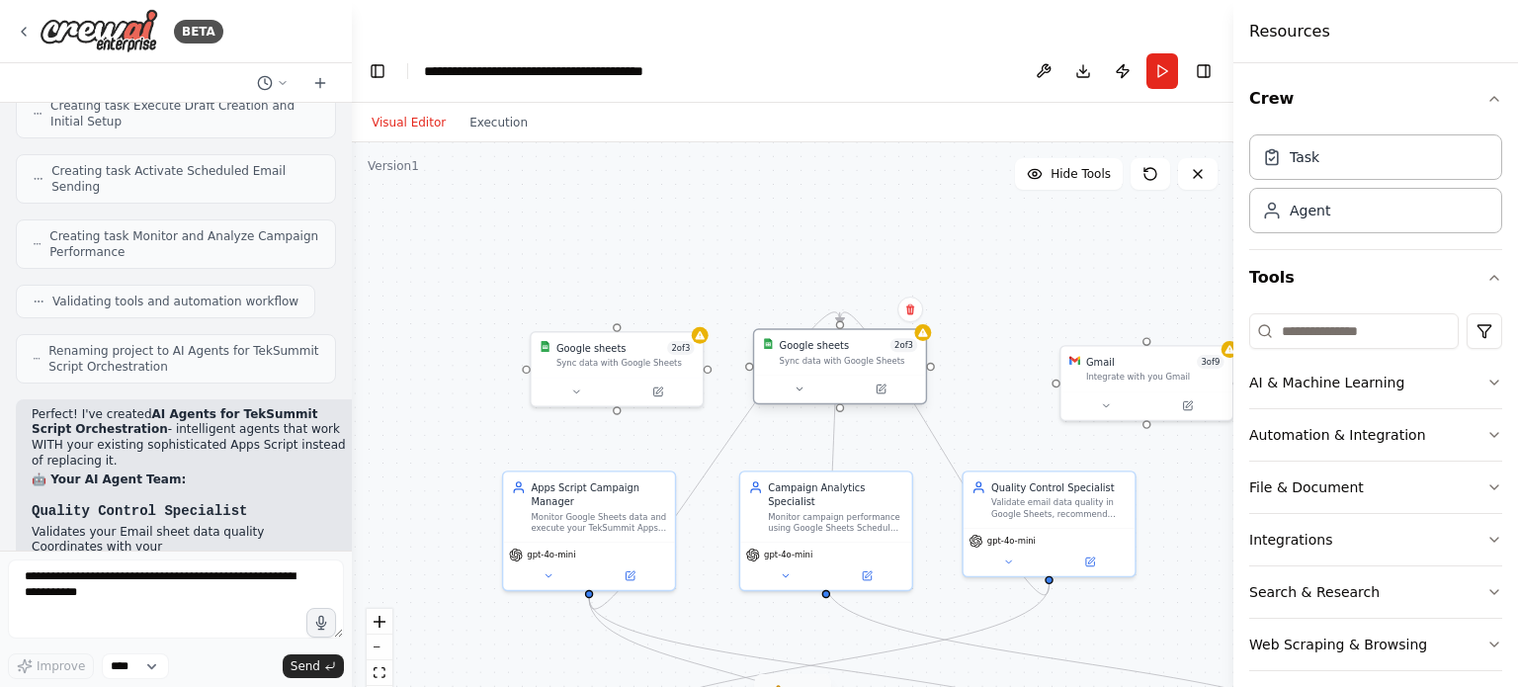
drag, startPoint x: 865, startPoint y: 605, endPoint x: 851, endPoint y: 305, distance: 299.8
click at [851, 338] on div "Google sheets 2 of 3 Sync data with Google Sheets" at bounding box center [849, 352] width 138 height 28
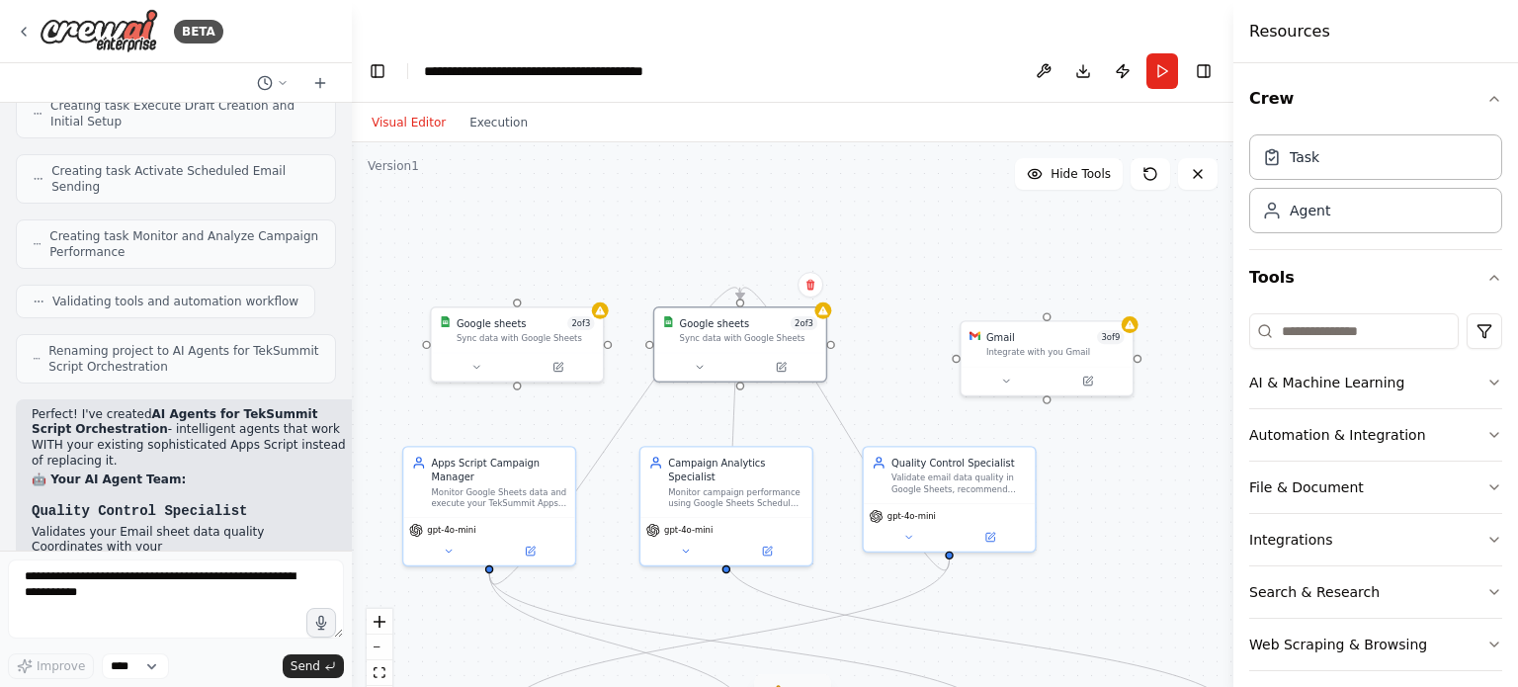
drag, startPoint x: 1039, startPoint y: 257, endPoint x: 937, endPoint y: 231, distance: 105.0
click at [937, 231] on div ".deletable-edge-delete-btn { width: 20px; height: 20px; border: 0px solid #ffff…" at bounding box center [793, 434] width 882 height 584
click at [1072, 363] on div at bounding box center [1045, 377] width 171 height 29
click at [1095, 343] on div "Integrate with you Gmail" at bounding box center [1054, 348] width 138 height 11
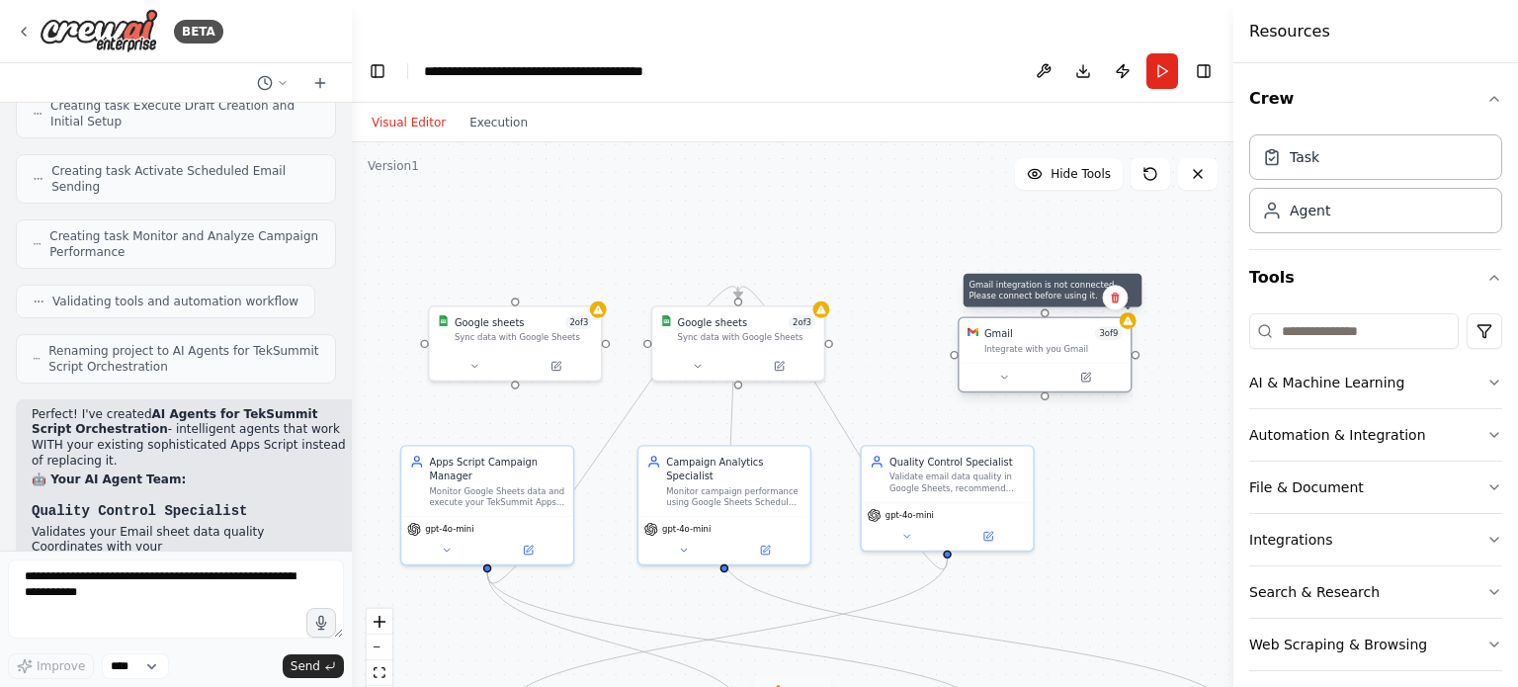
click at [1135, 312] on div at bounding box center [1128, 320] width 17 height 17
click at [1130, 316] on icon at bounding box center [1127, 320] width 9 height 8
click at [1116, 326] on span "3 of 9" at bounding box center [1108, 333] width 27 height 14
click at [999, 372] on icon at bounding box center [1003, 377] width 11 height 11
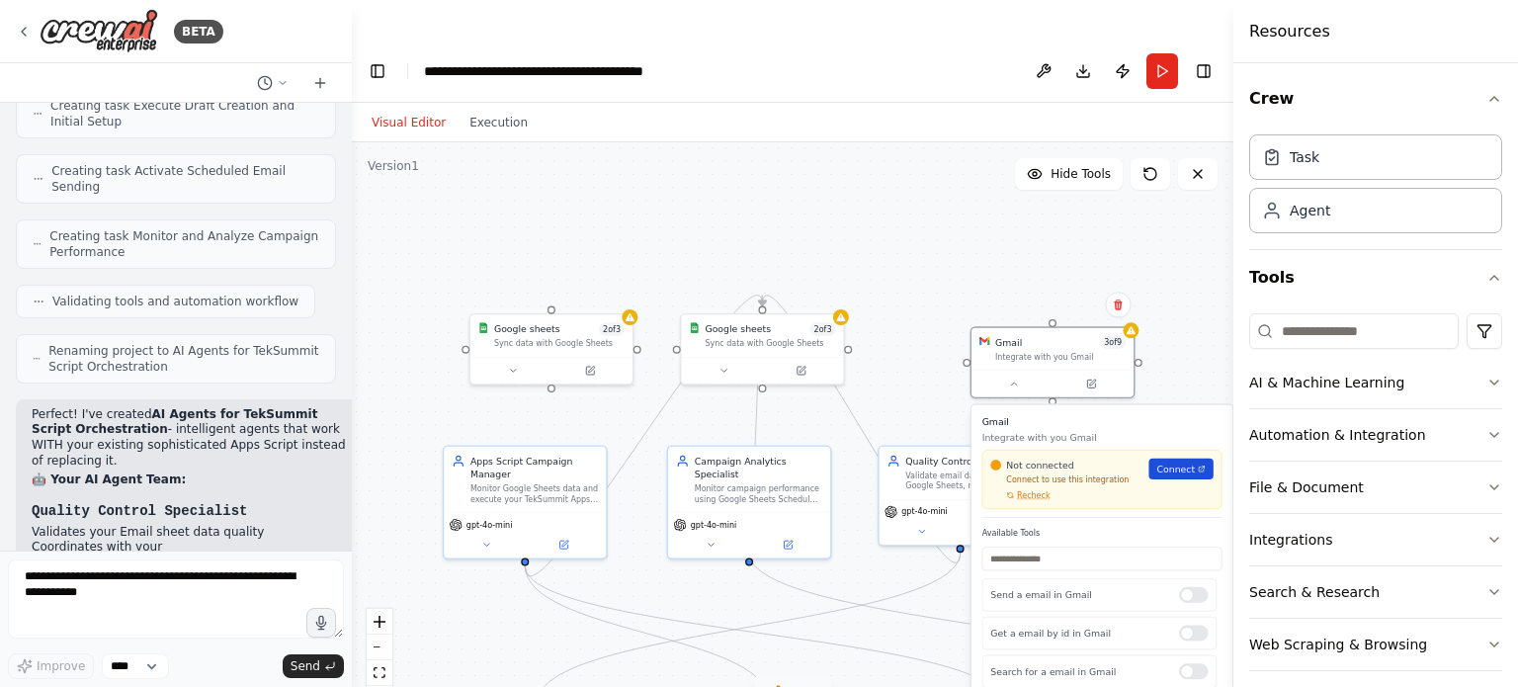
click at [1193, 463] on span "Connect" at bounding box center [1177, 469] width 39 height 13
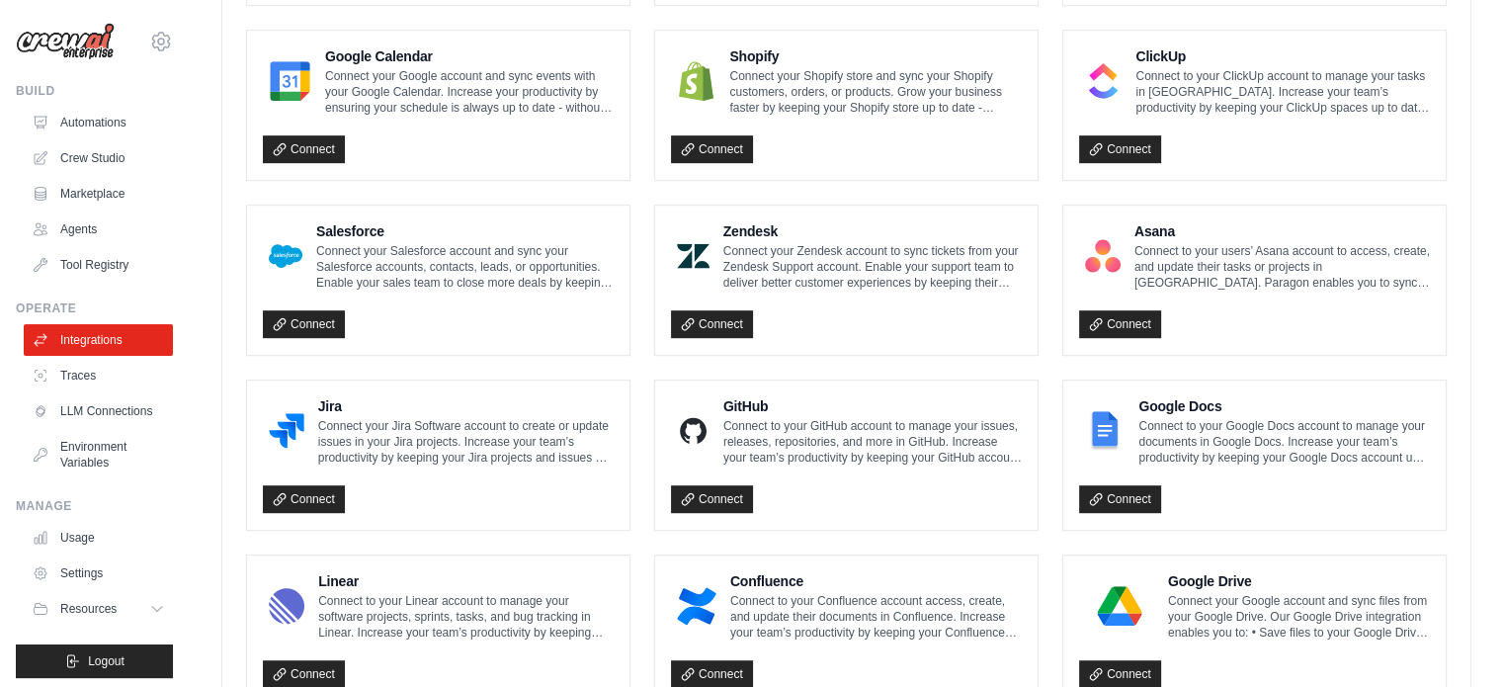
scroll to position [1167, 0]
